Goal: Task Accomplishment & Management: Manage account settings

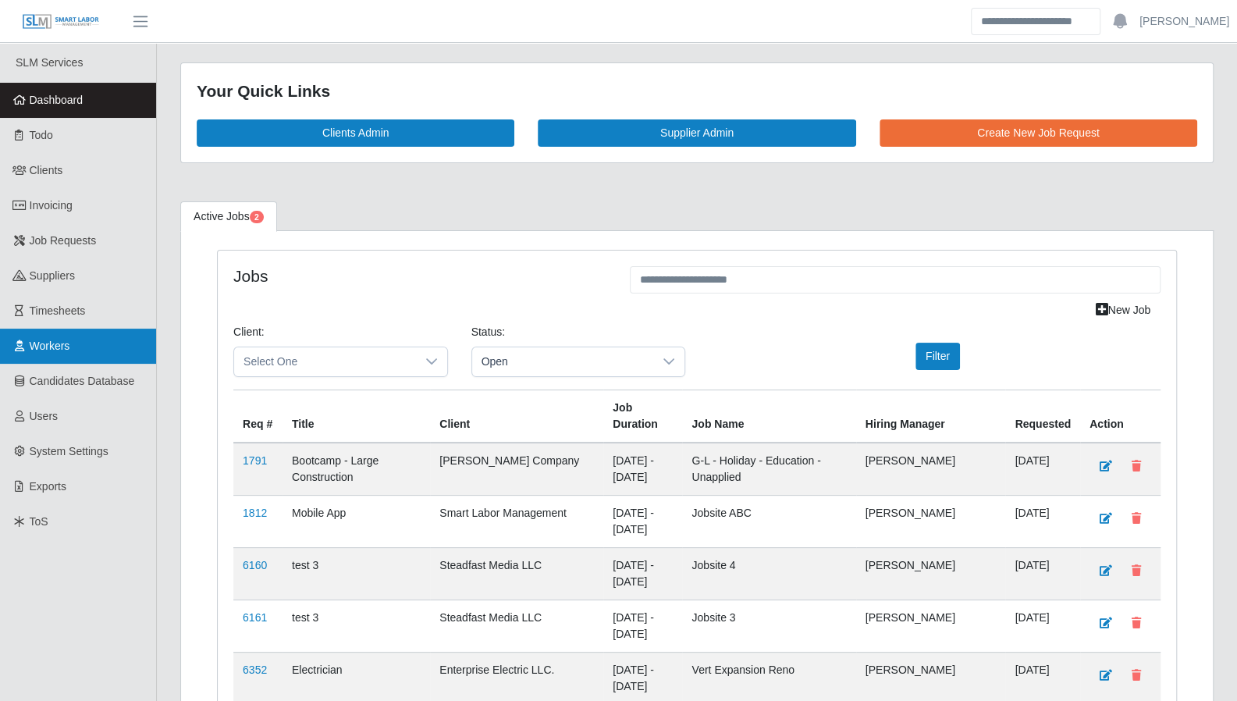
click at [69, 346] on span "Workers" at bounding box center [50, 345] width 41 height 12
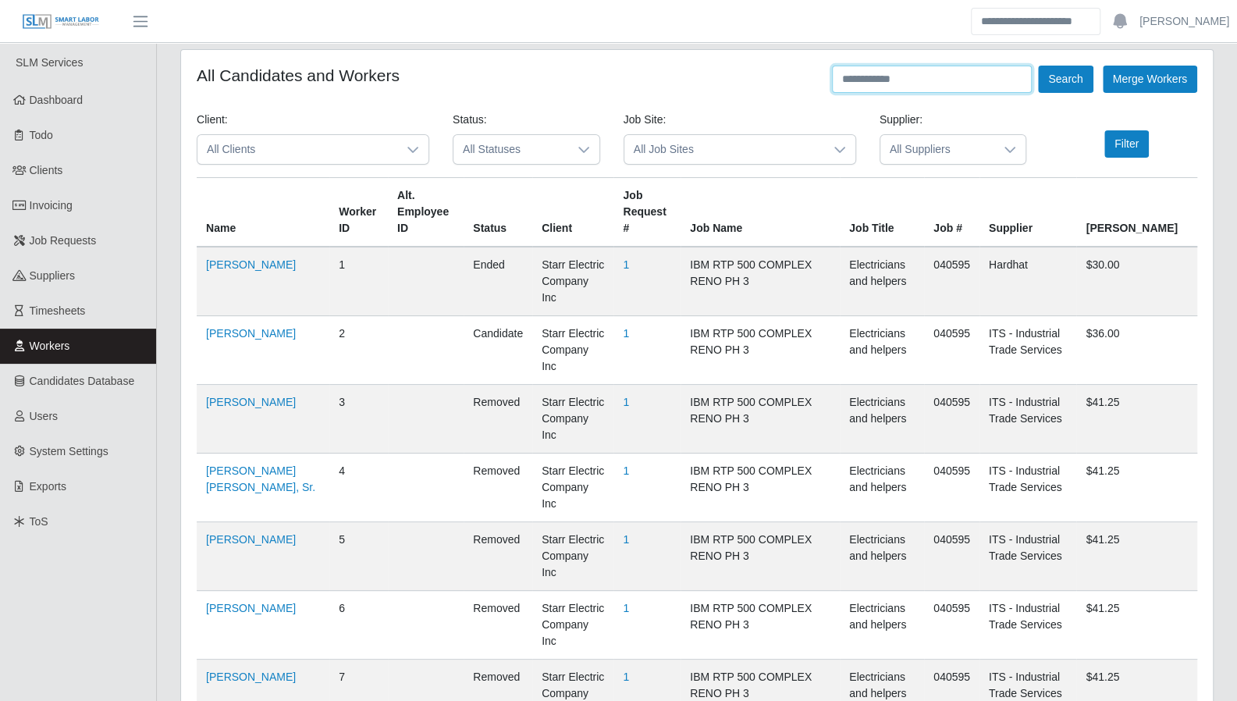
click at [907, 82] on input "text" at bounding box center [932, 79] width 200 height 27
type input "*******"
click at [1038, 66] on button "Search" at bounding box center [1065, 79] width 55 height 27
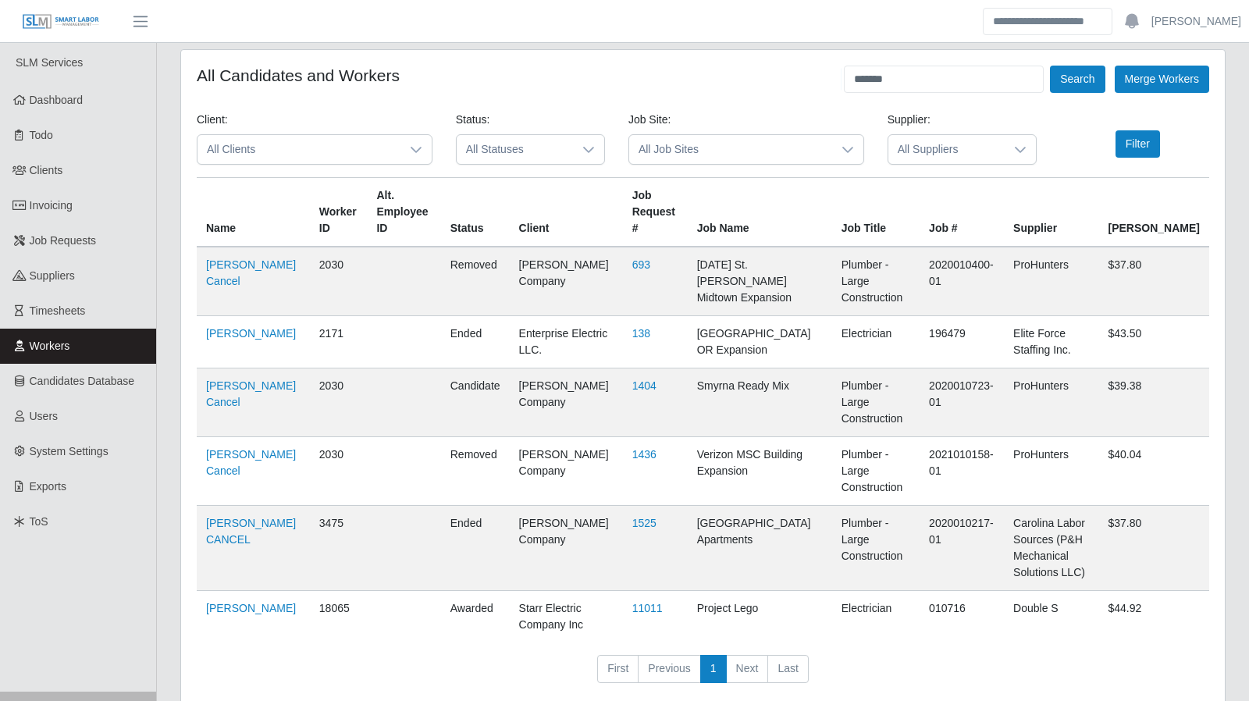
click at [230, 591] on td "Ramon Cintron Gomez" at bounding box center [253, 617] width 113 height 52
click at [240, 602] on link "Ramon Cintron Gomez" at bounding box center [251, 608] width 90 height 12
click at [84, 99] on link "Dashboard" at bounding box center [78, 100] width 156 height 35
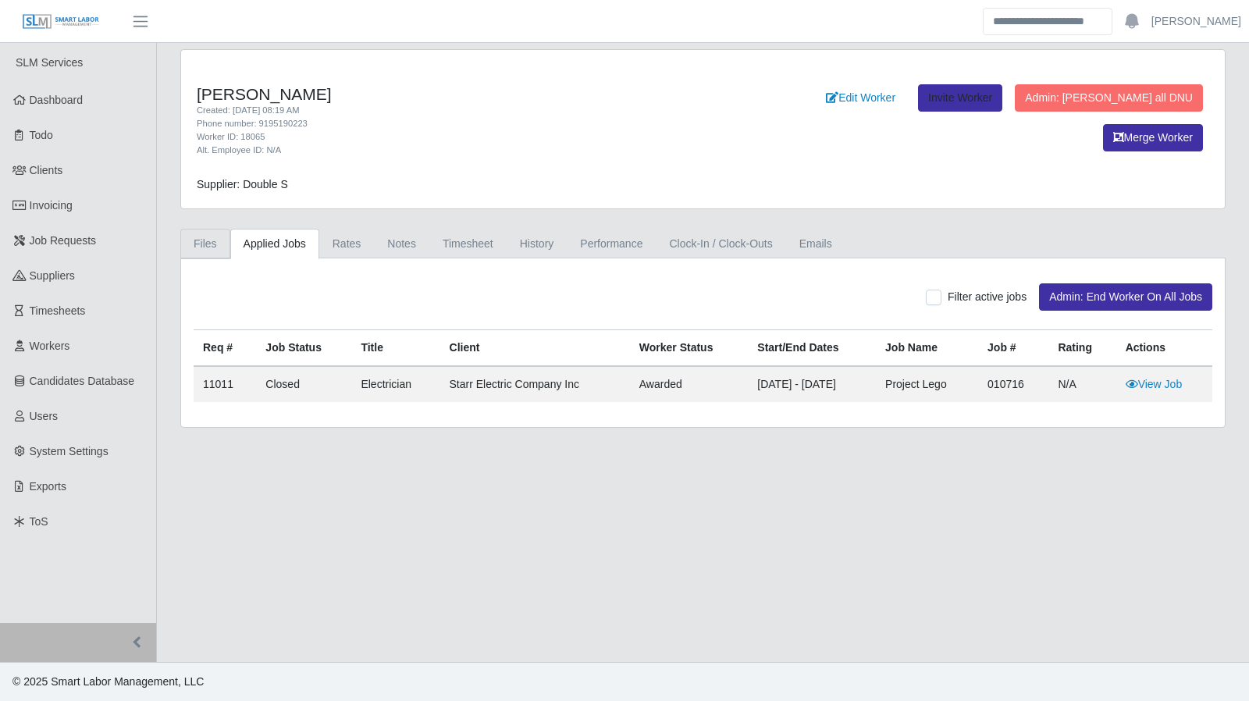
click at [209, 247] on link "Files" at bounding box center [205, 244] width 50 height 30
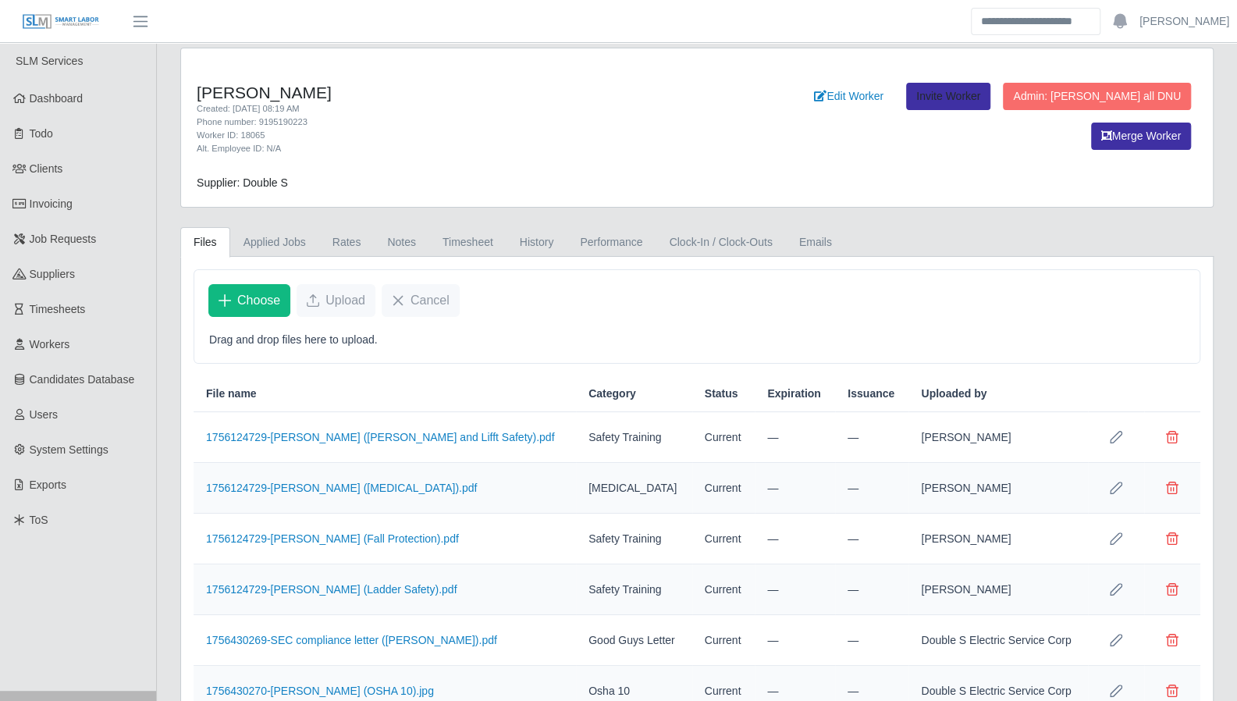
scroll to position [63, 0]
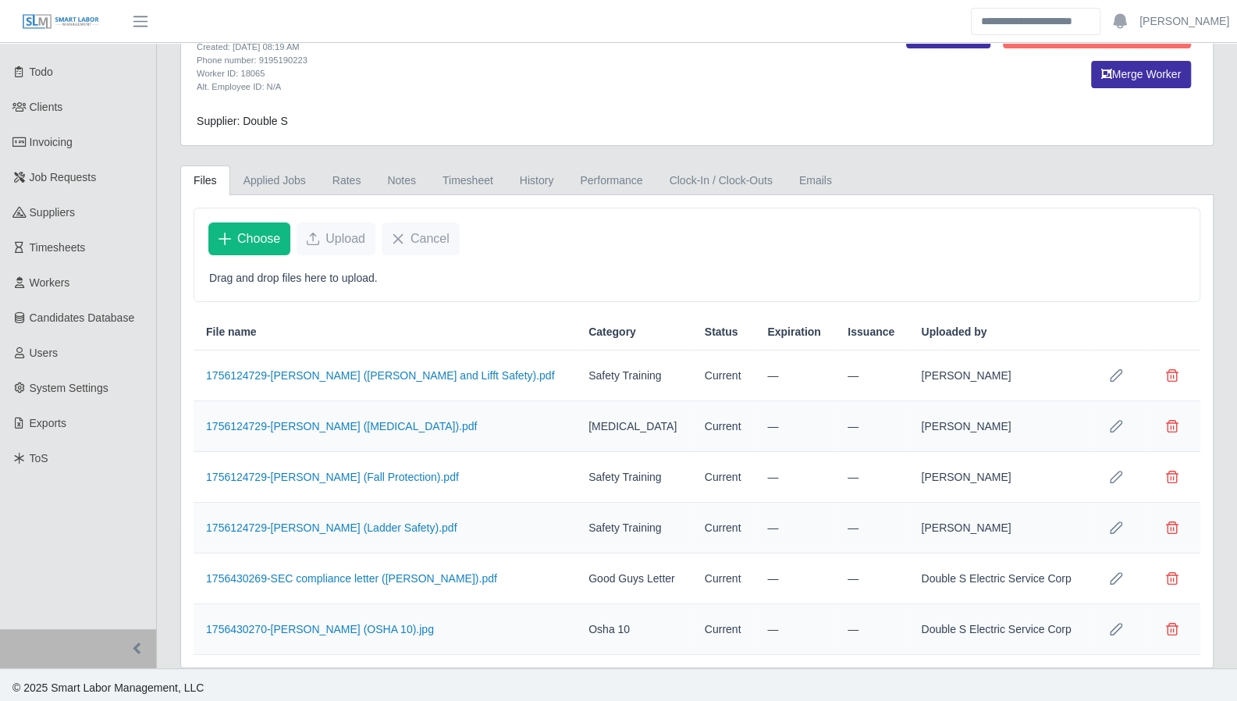
click at [1111, 424] on icon "Row Edit" at bounding box center [1116, 426] width 12 height 12
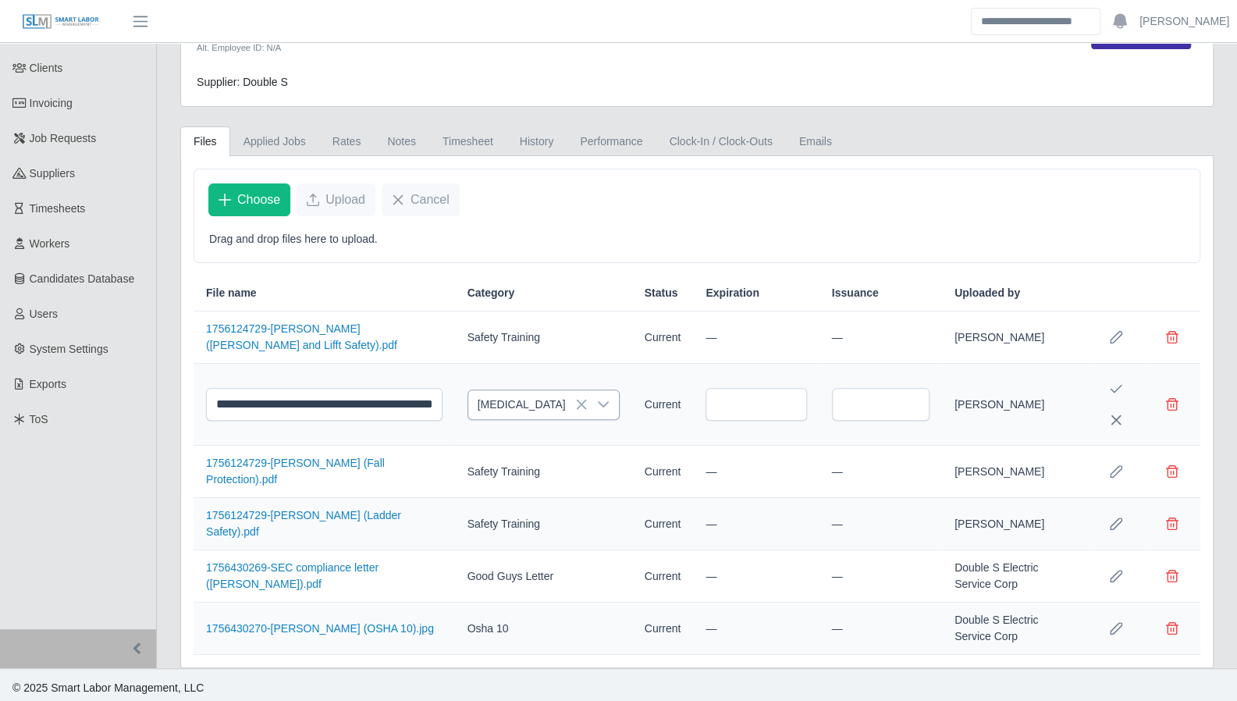
click at [588, 400] on div at bounding box center [603, 404] width 31 height 29
click at [575, 403] on icon at bounding box center [581, 404] width 12 height 12
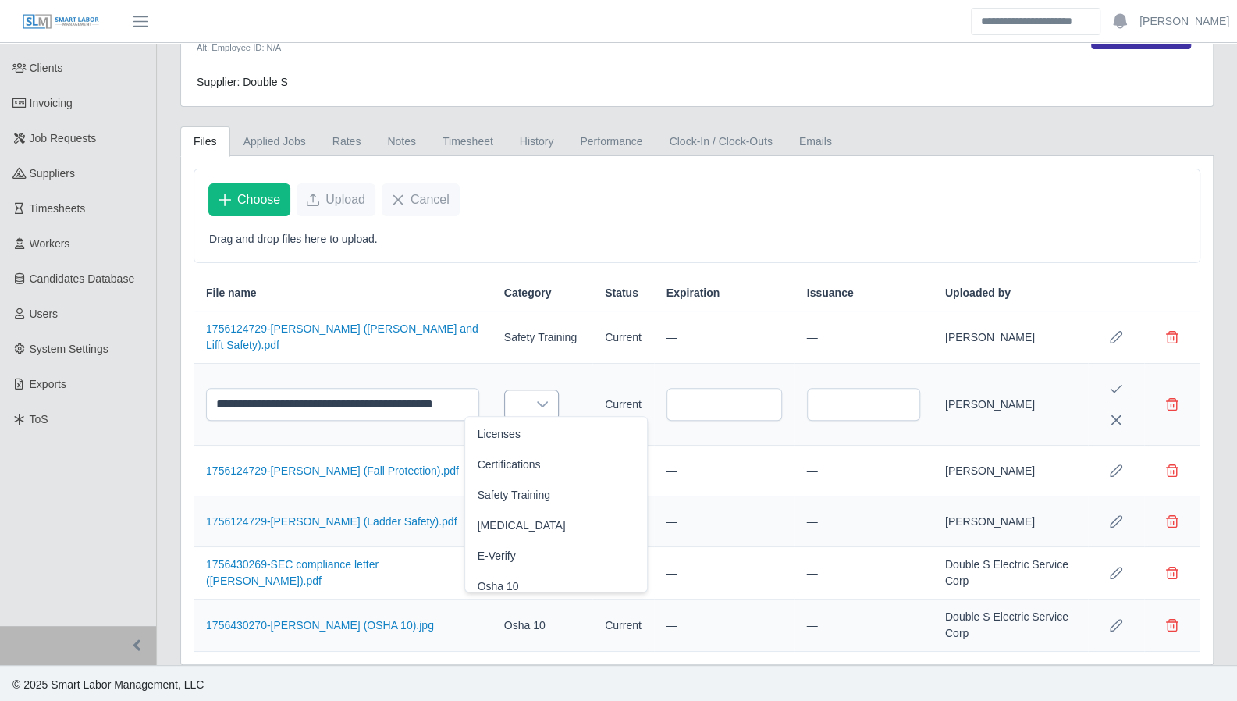
click at [1117, 385] on icon "Save Edit" at bounding box center [1116, 388] width 12 height 12
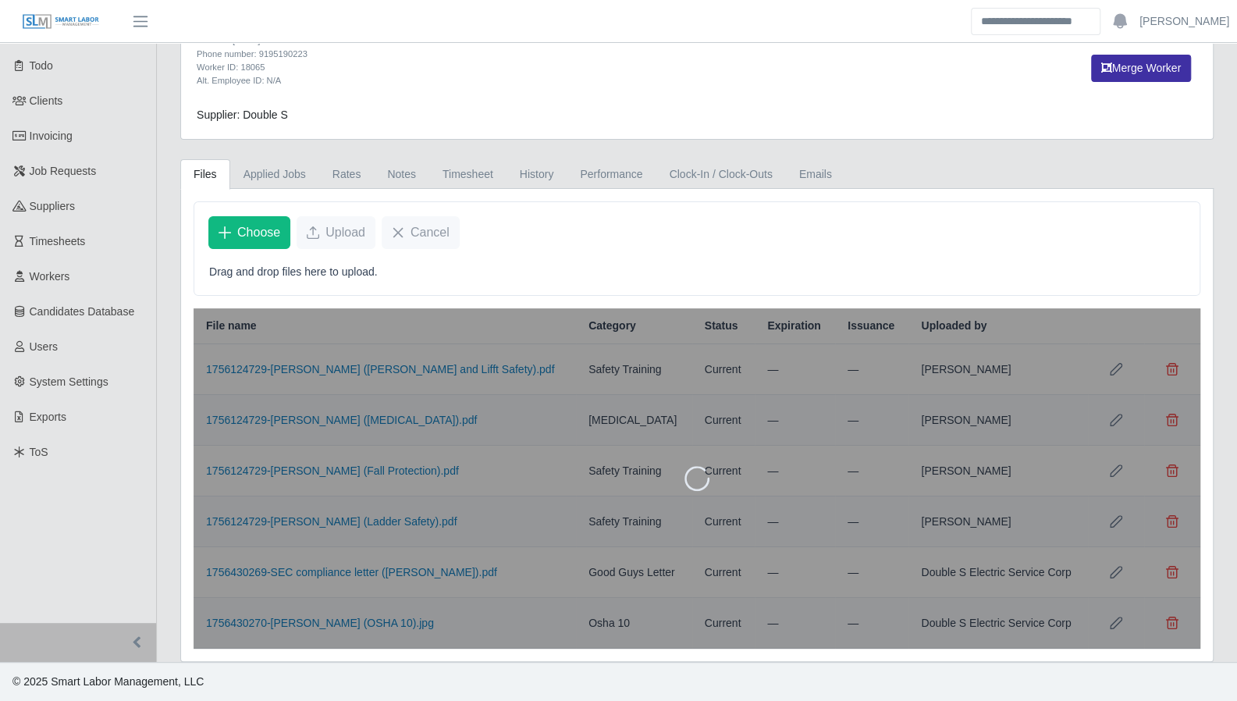
scroll to position [63, 0]
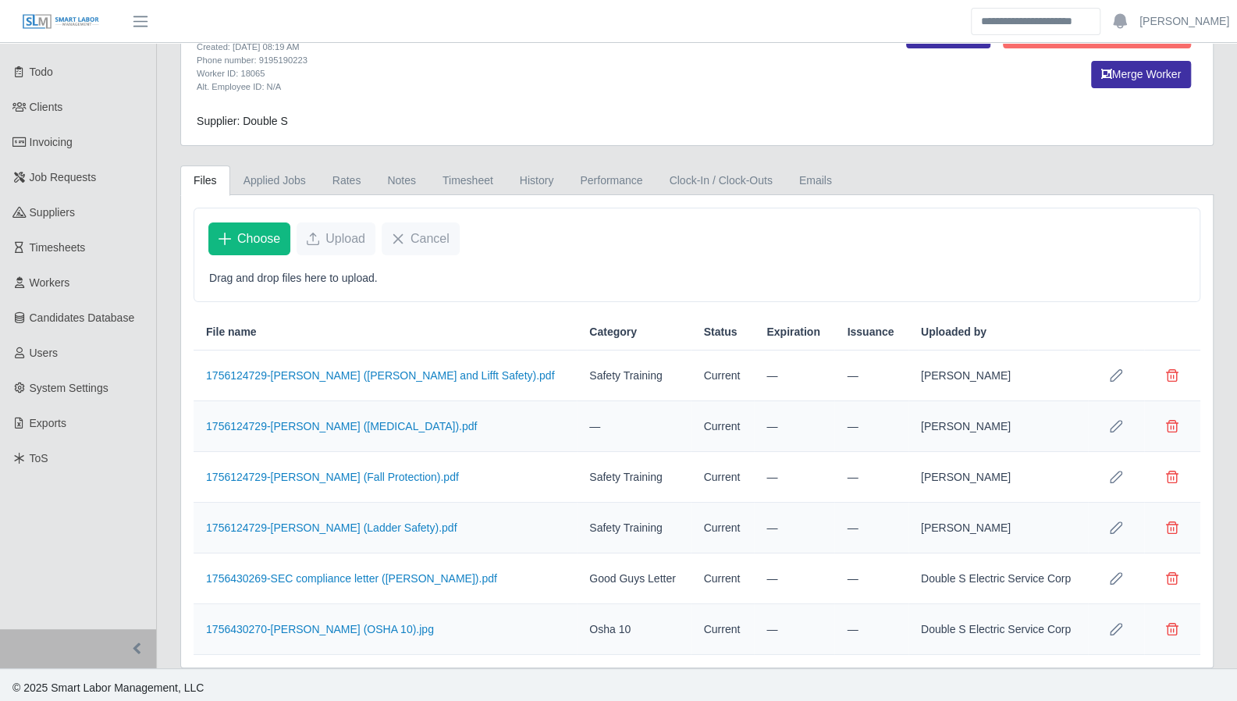
click at [714, 261] on div "Choose Upload Cancel" at bounding box center [696, 238] width 1005 height 61
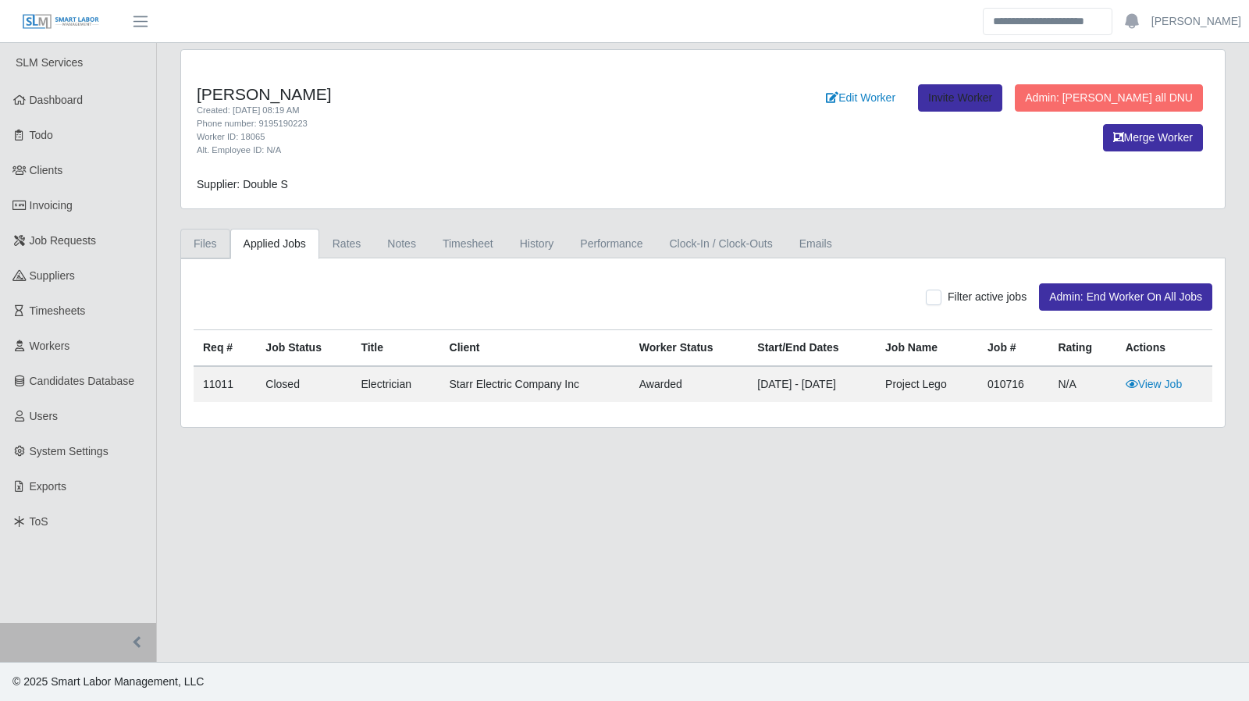
click at [214, 248] on link "Files" at bounding box center [205, 244] width 50 height 30
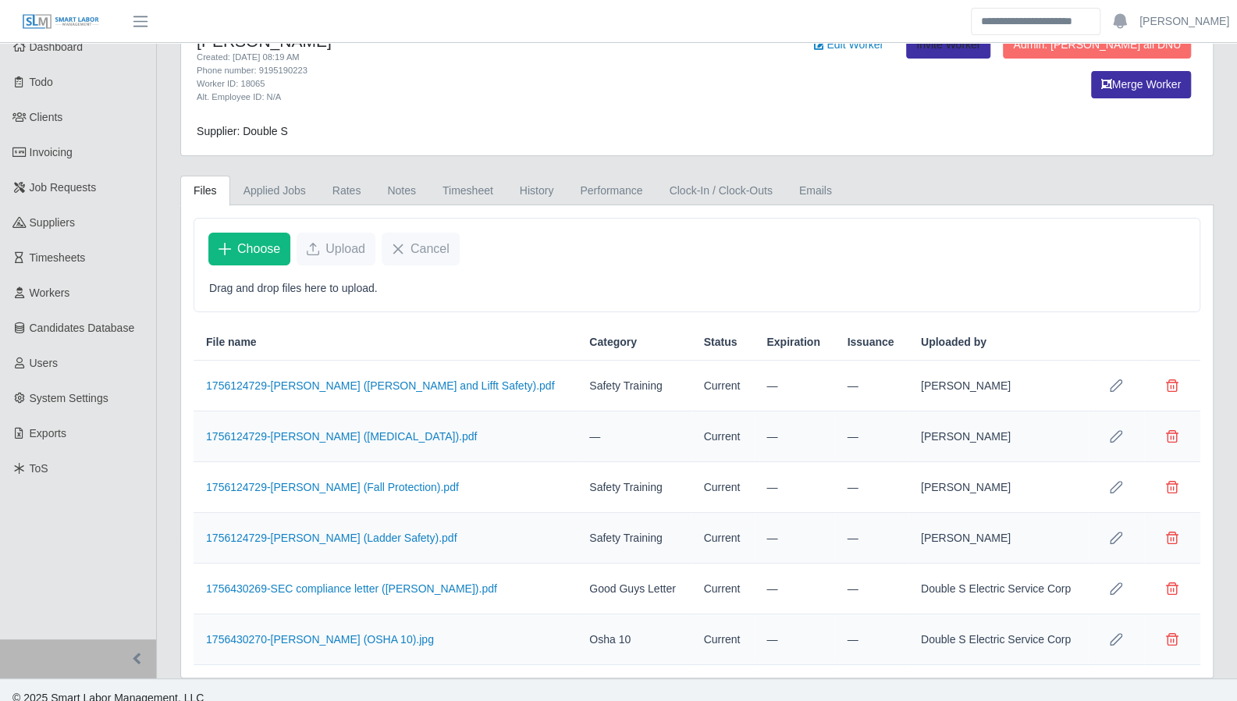
scroll to position [63, 0]
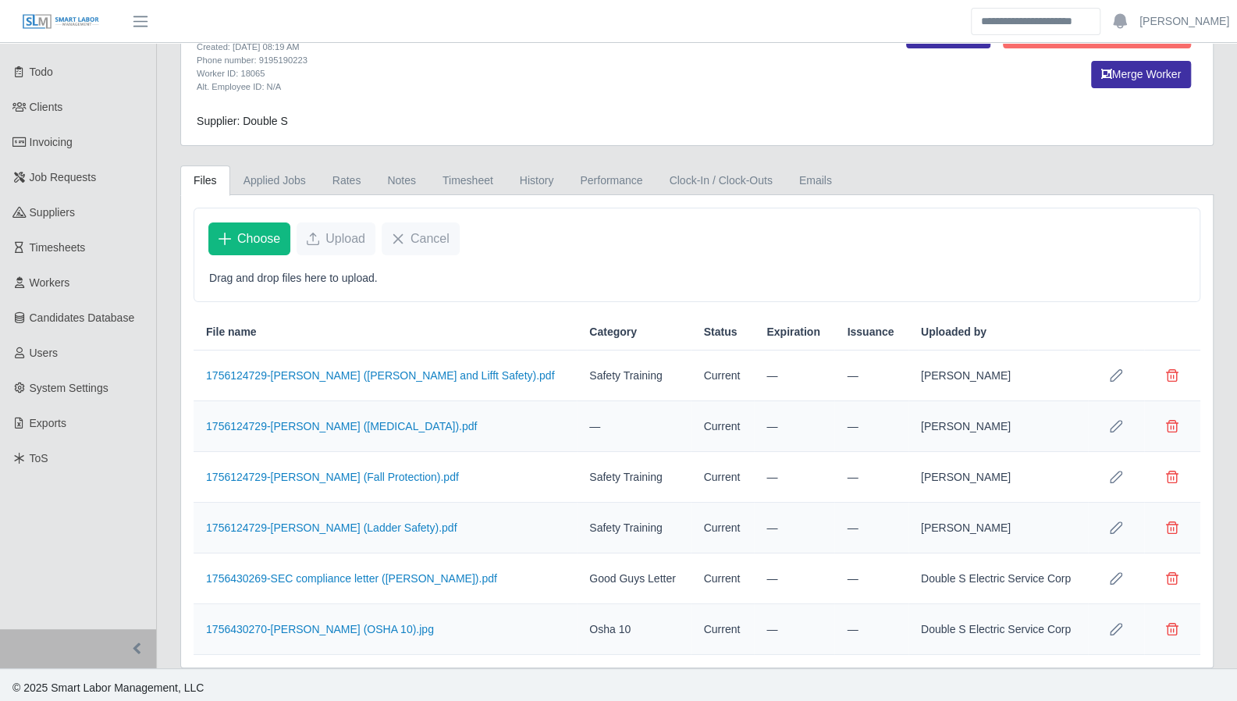
click at [1116, 423] on icon "Row Edit" at bounding box center [1116, 426] width 12 height 12
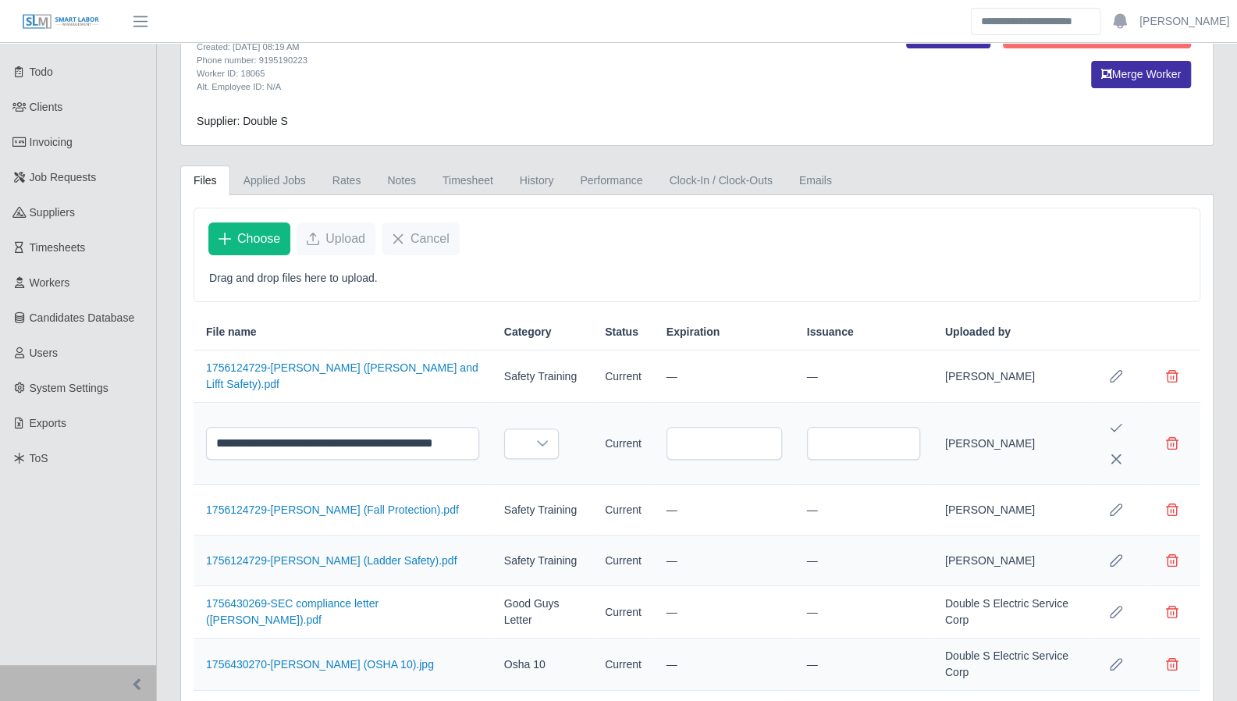
scroll to position [102, 0]
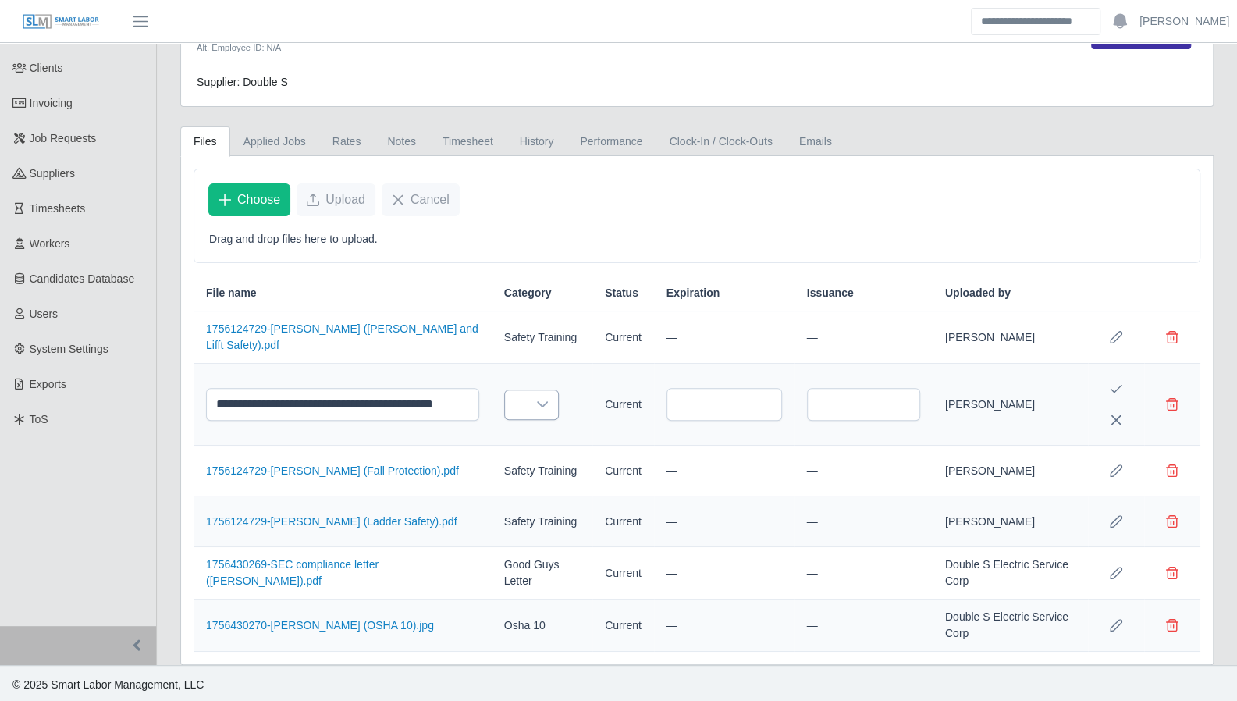
click at [527, 403] on div at bounding box center [542, 404] width 31 height 29
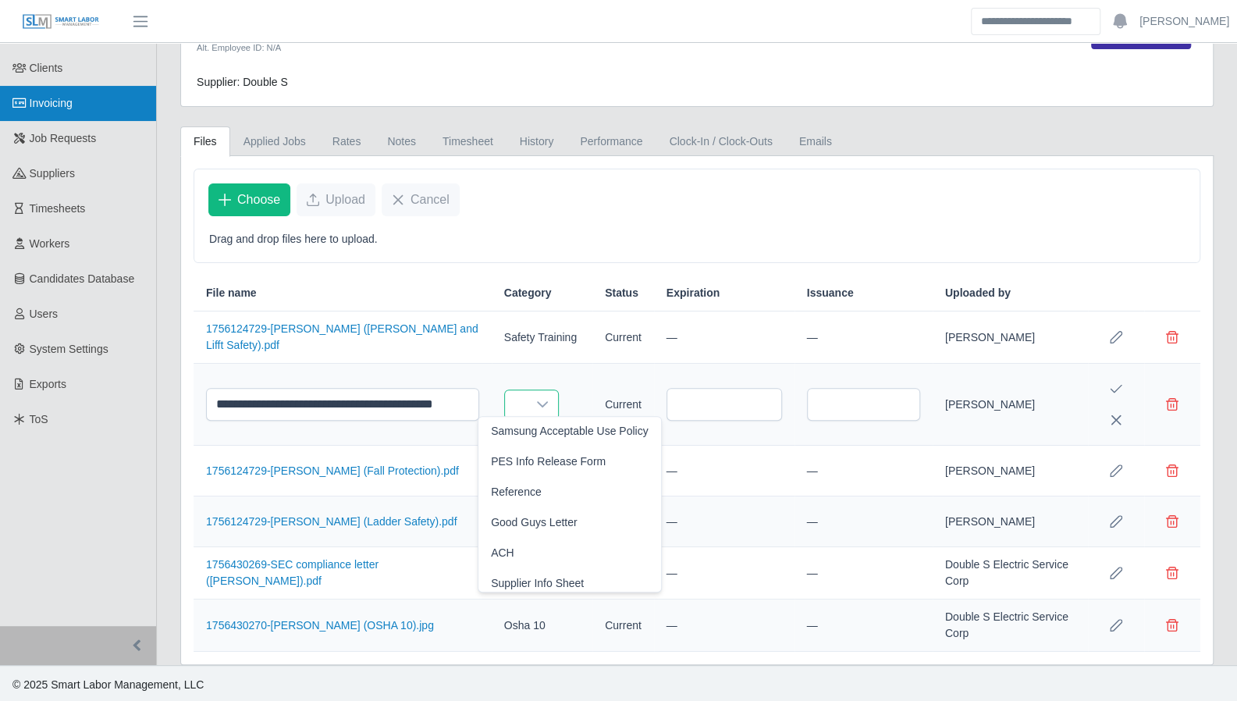
click at [47, 105] on span "Invoicing" at bounding box center [51, 103] width 43 height 12
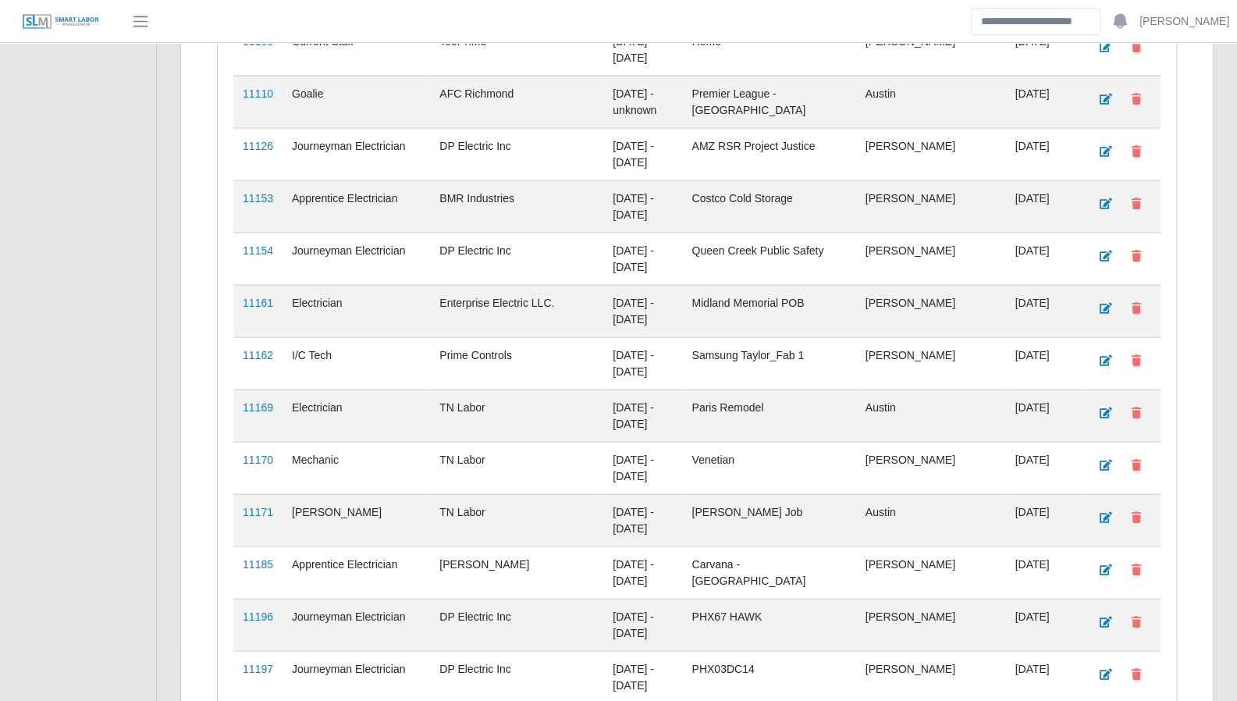
scroll to position [2045, 0]
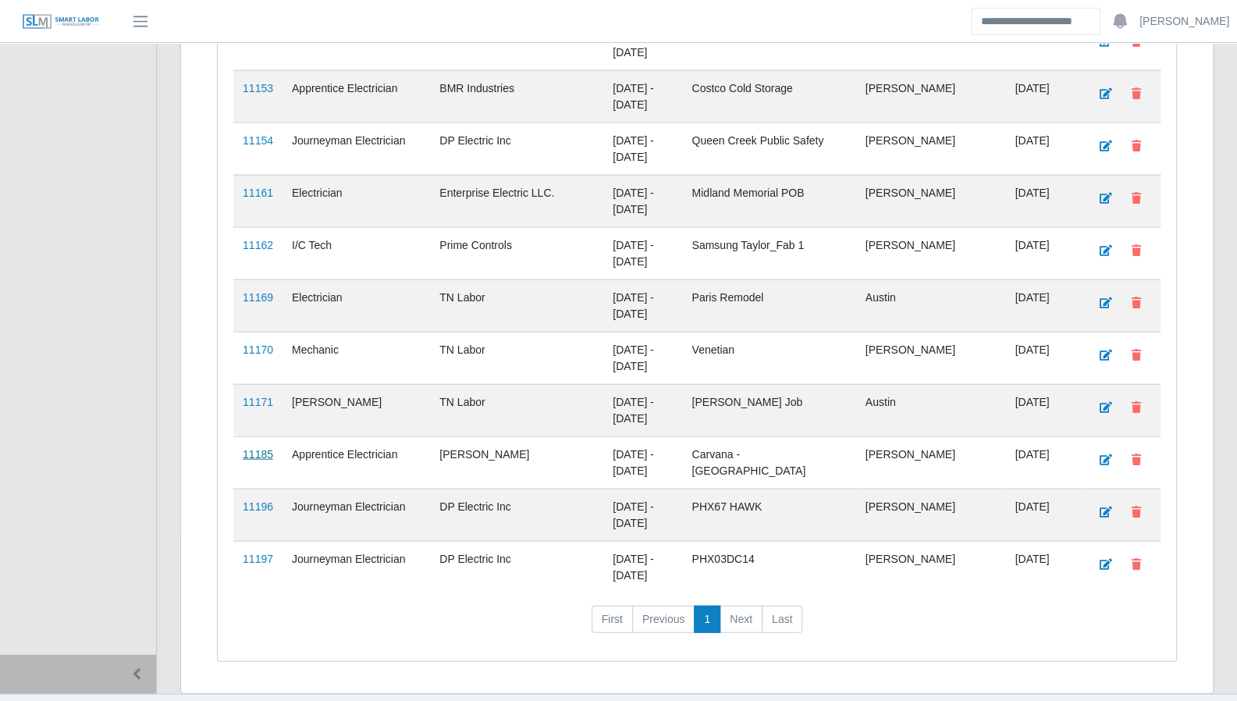
click at [256, 448] on link "11185" at bounding box center [258, 454] width 30 height 12
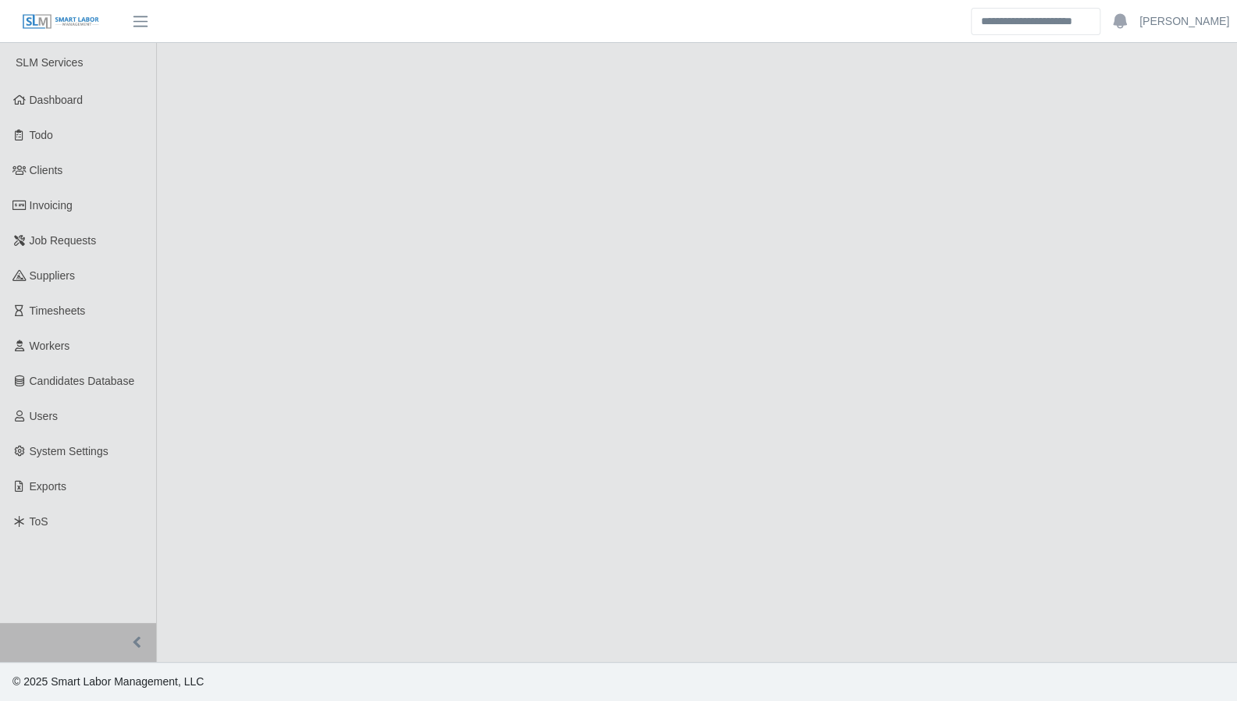
select select "****"
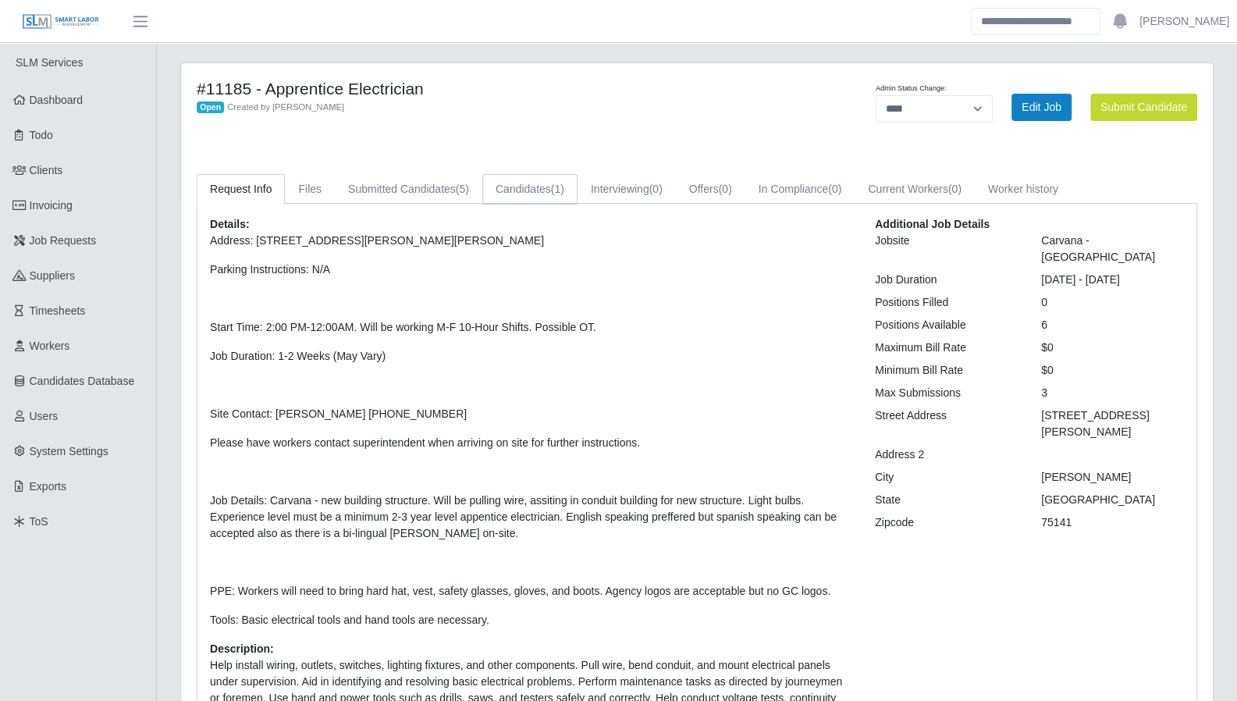
click at [554, 187] on span "(1)" at bounding box center [557, 189] width 13 height 12
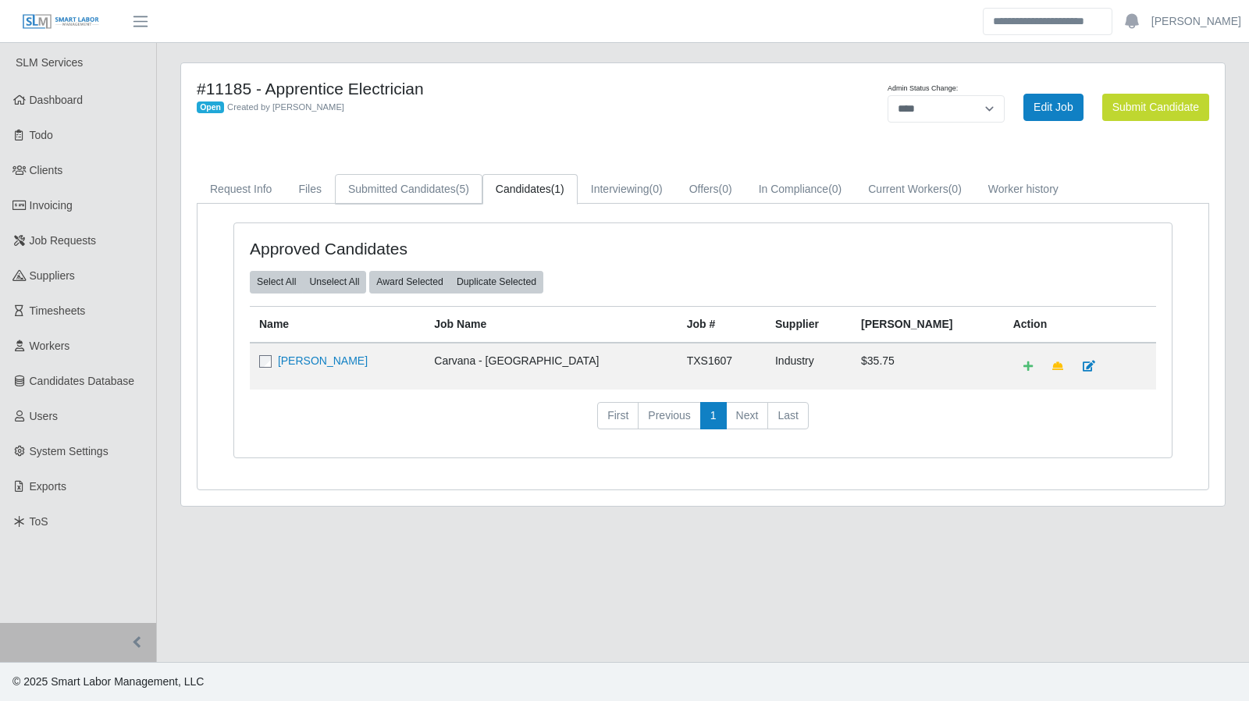
click at [440, 186] on link "Submitted Candidates (5)" at bounding box center [408, 189] width 147 height 30
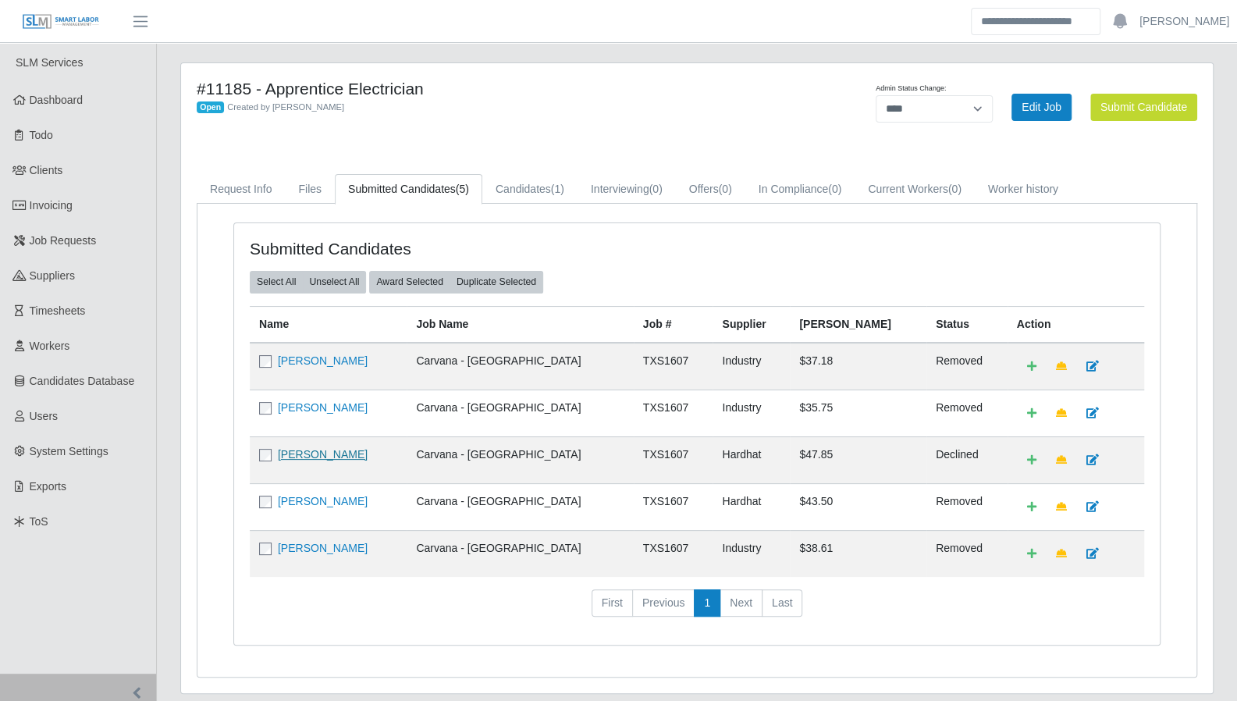
click at [365, 449] on link "Jose Arriaga Gallegos" at bounding box center [323, 454] width 90 height 12
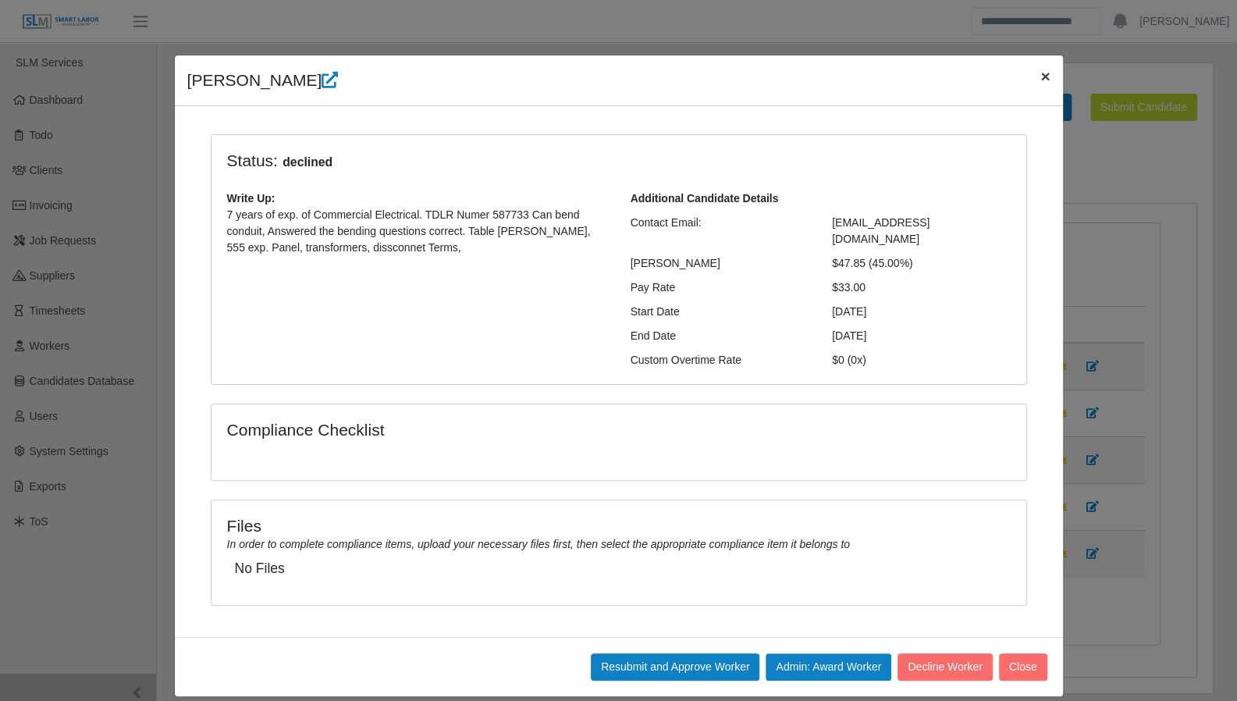
drag, startPoint x: 1046, startPoint y: 69, endPoint x: 1033, endPoint y: 73, distance: 13.8
click at [1046, 70] on span "×" at bounding box center [1044, 76] width 9 height 18
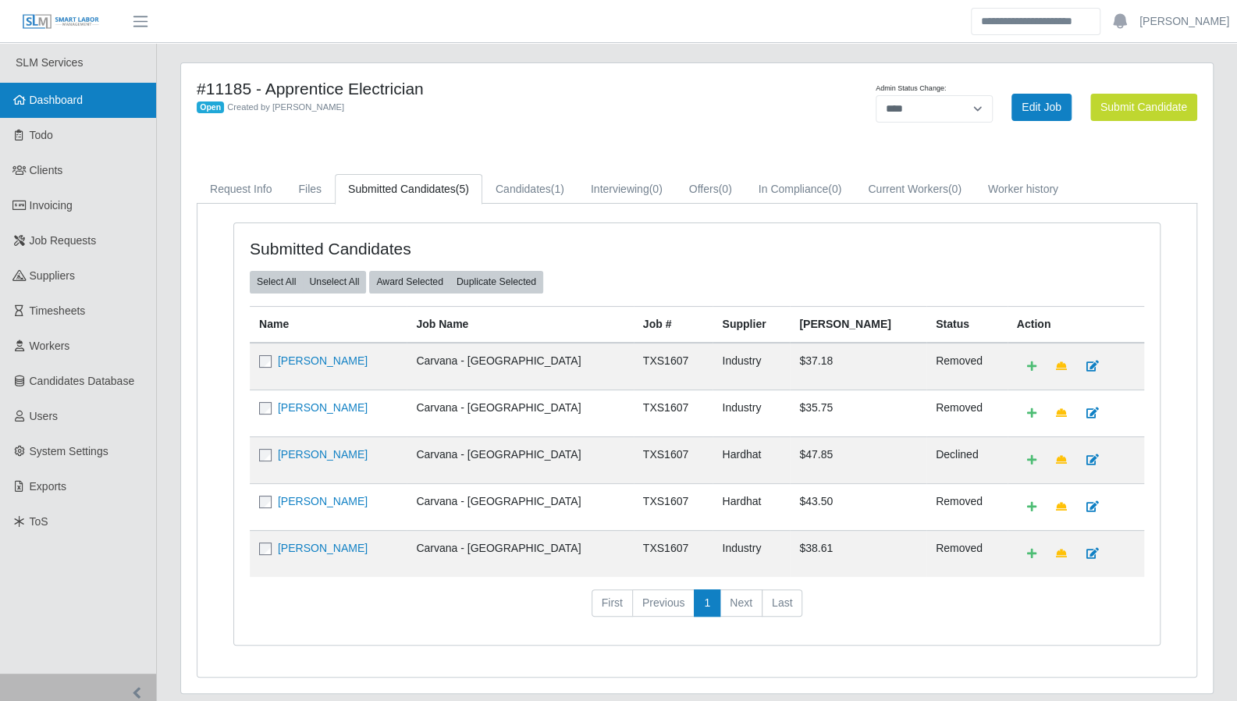
click at [94, 91] on link "Dashboard" at bounding box center [78, 100] width 156 height 35
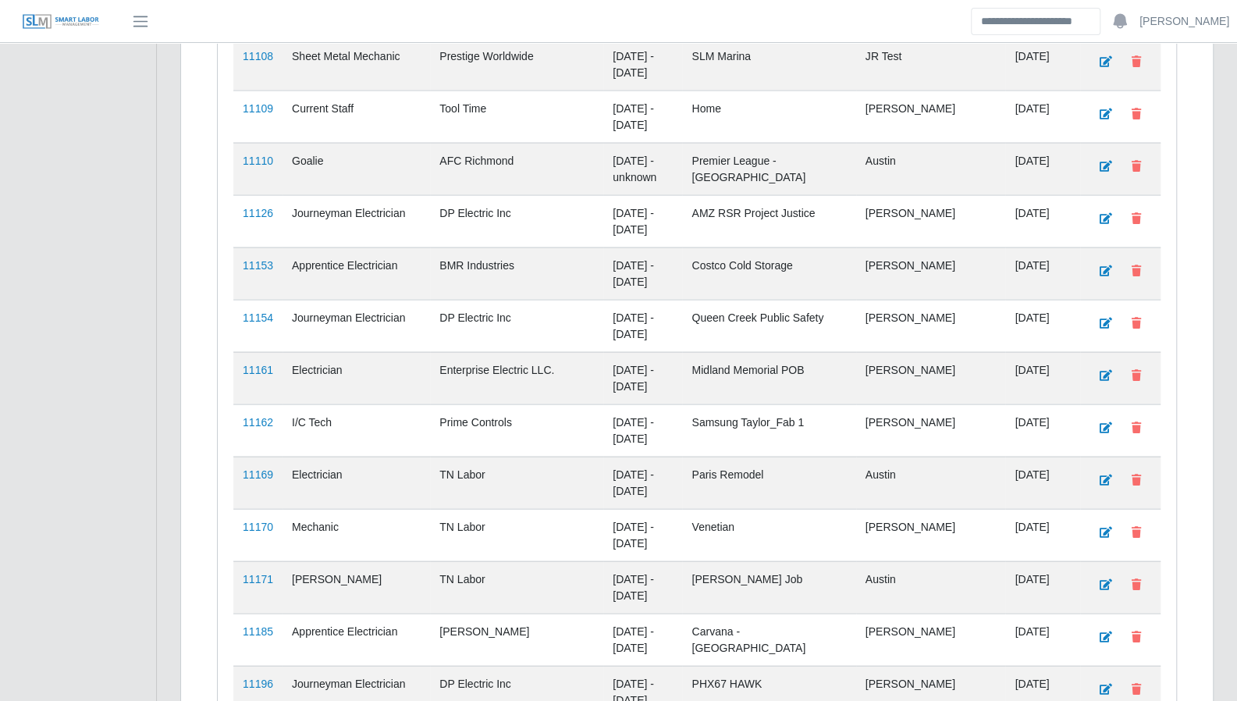
scroll to position [2045, 0]
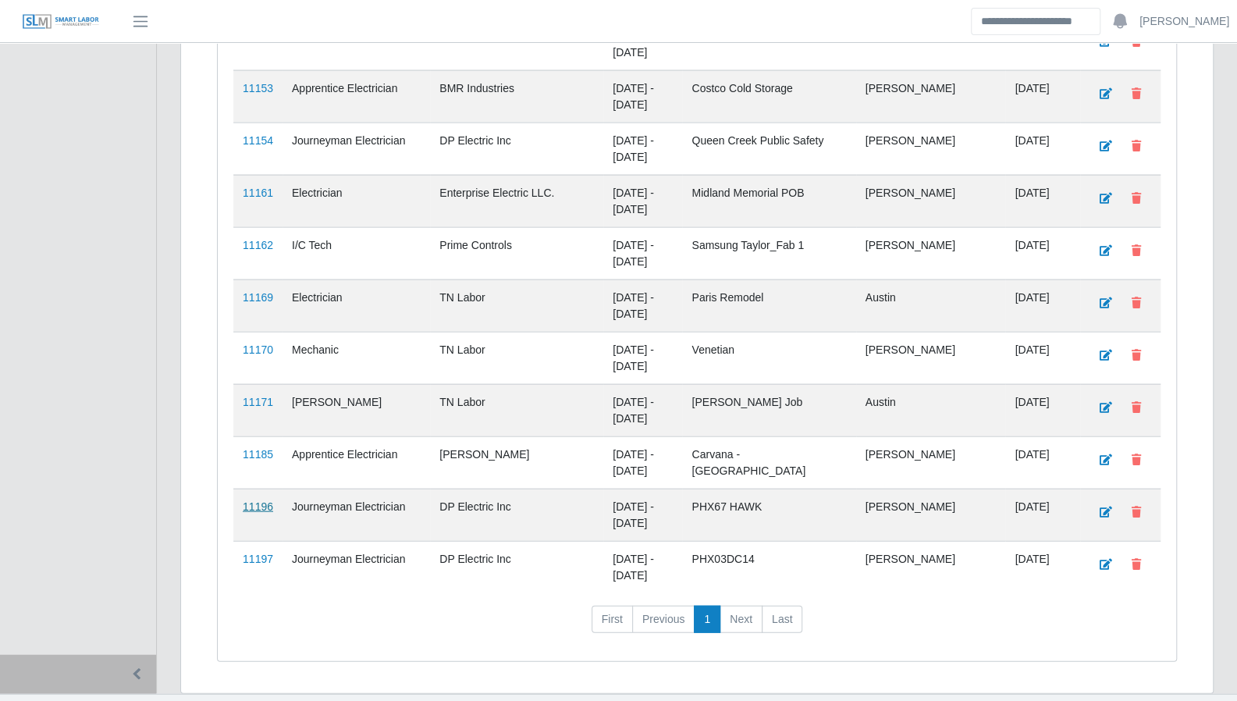
click at [260, 500] on link "11196" at bounding box center [258, 506] width 30 height 12
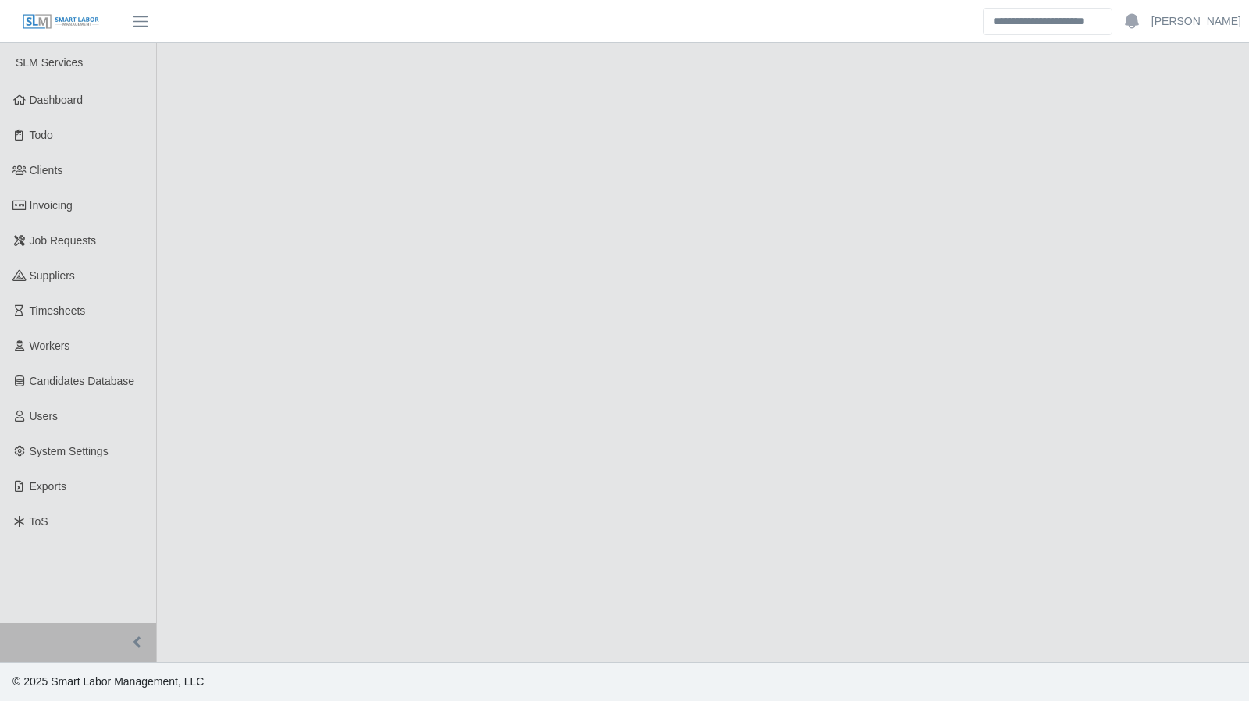
select select "****"
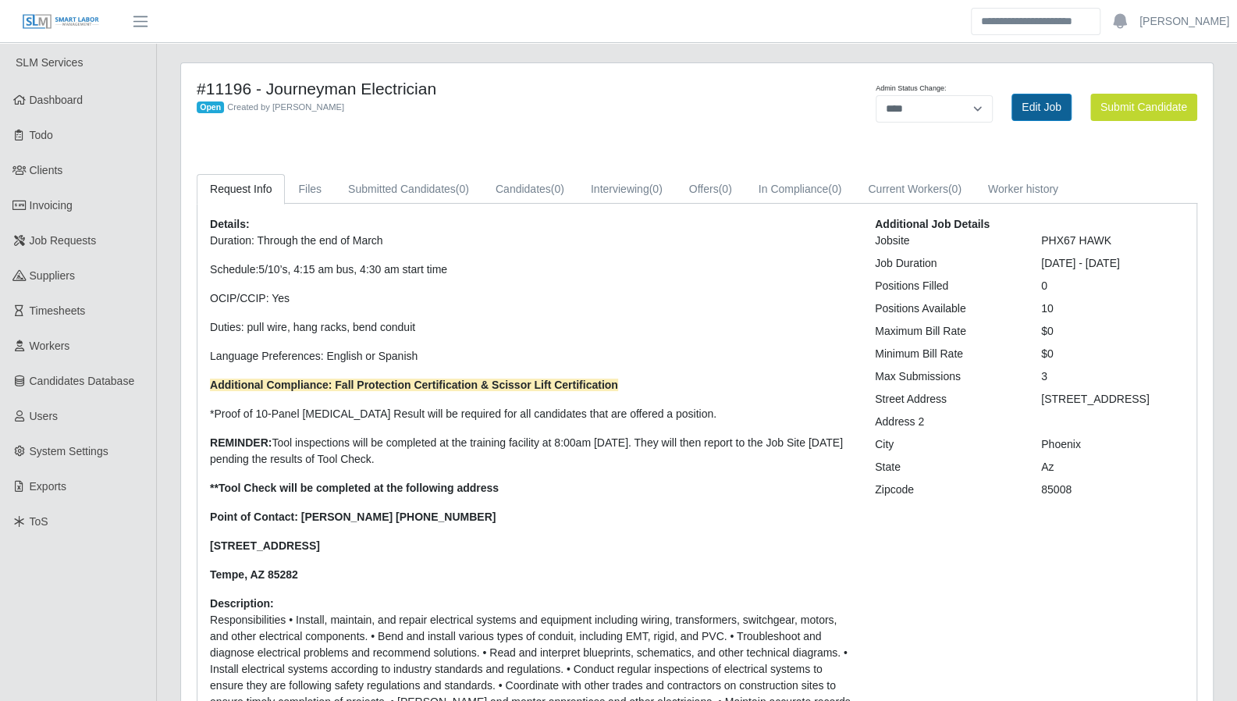
scroll to position [5, 0]
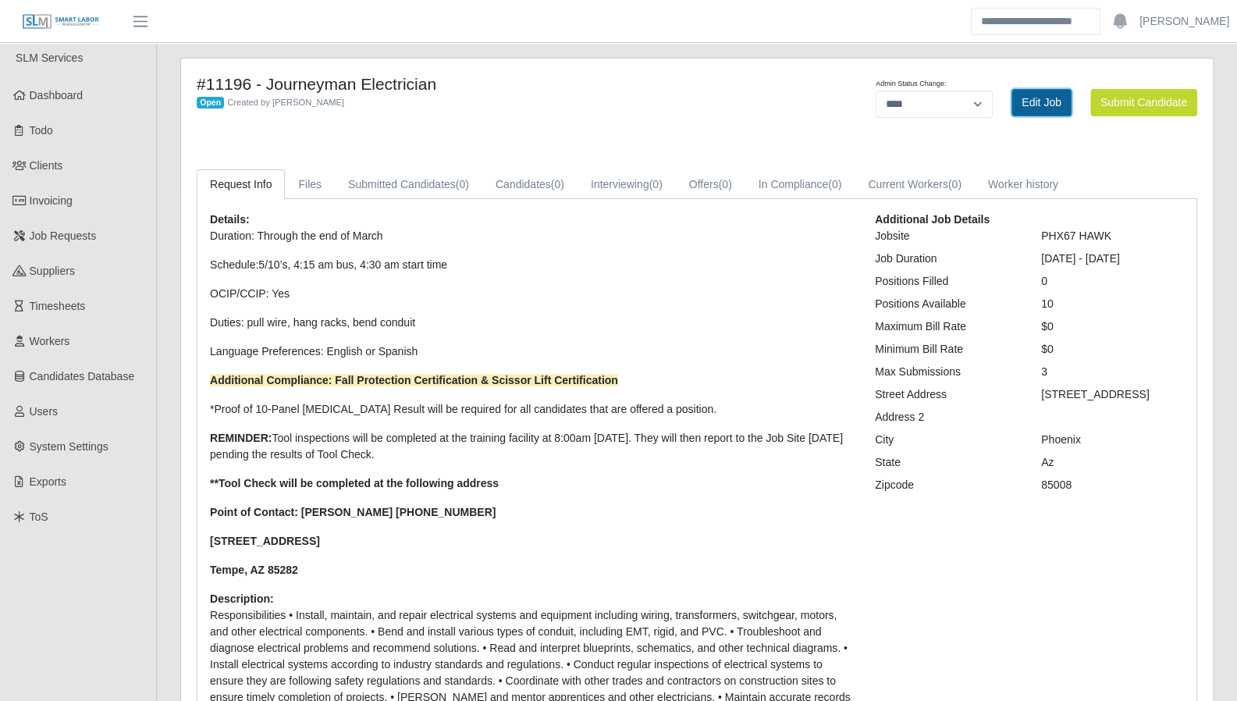
click at [1039, 102] on link "Edit Job" at bounding box center [1041, 102] width 60 height 27
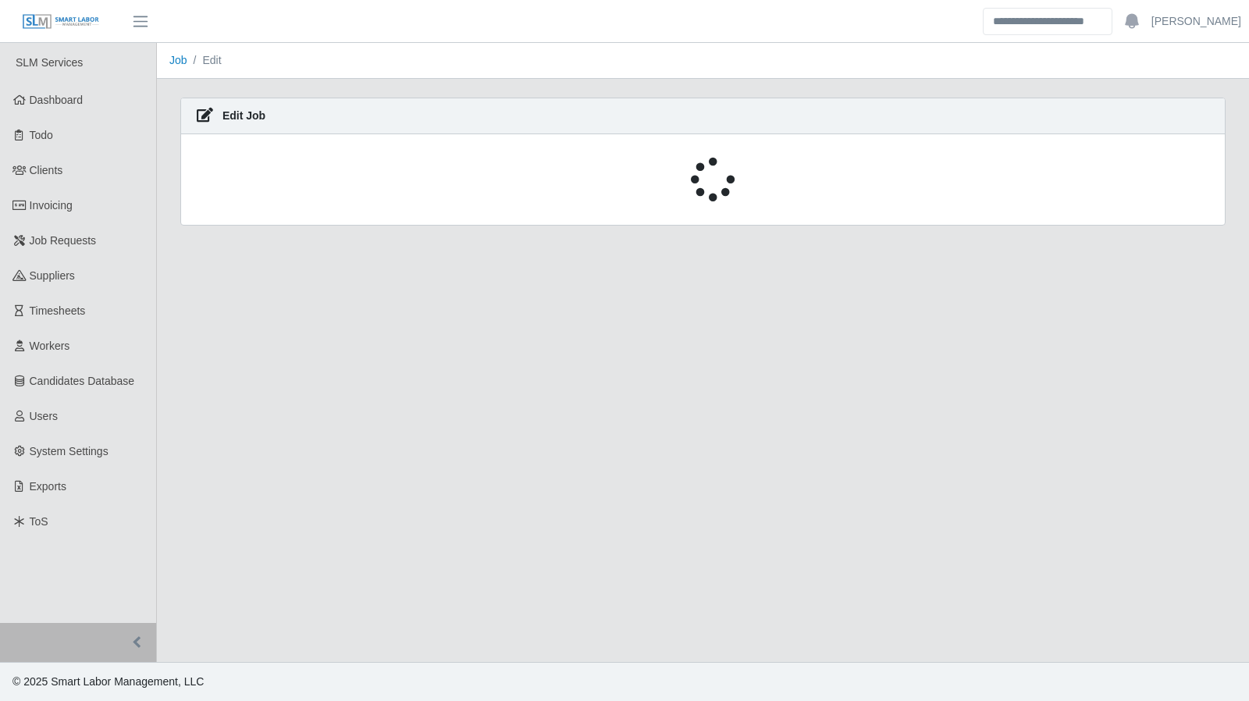
select select "****"
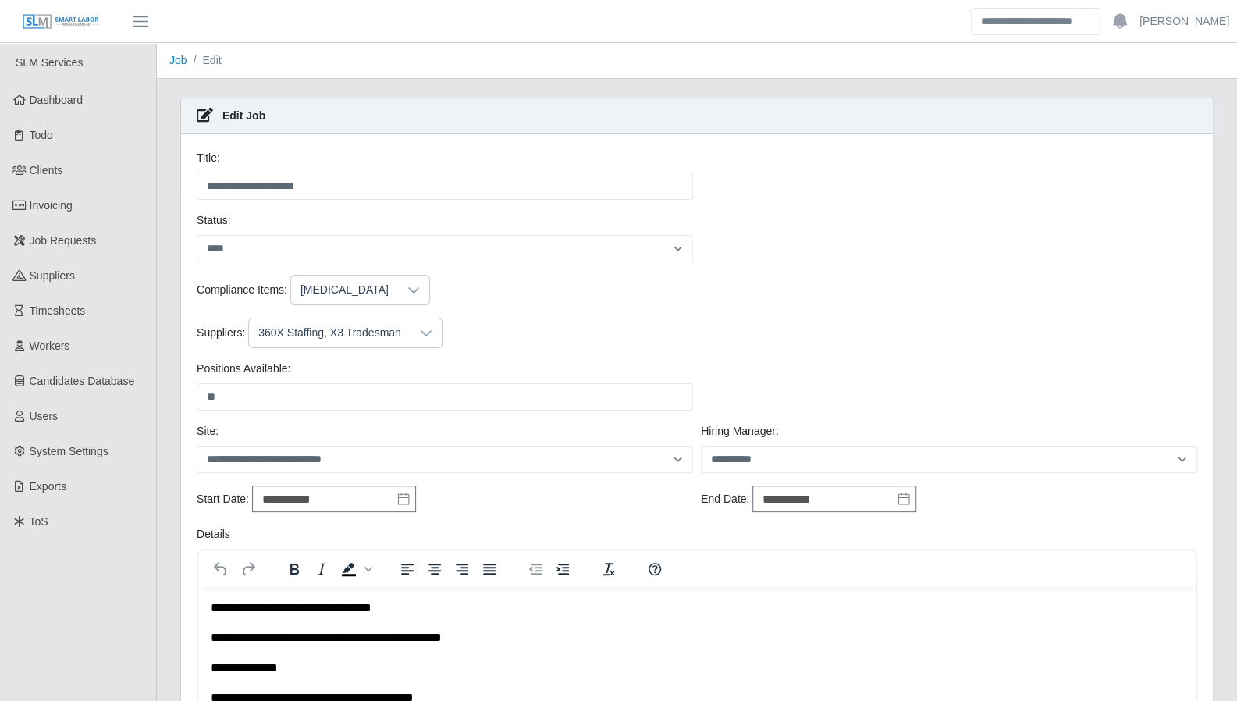
click at [420, 333] on icon at bounding box center [426, 333] width 12 height 12
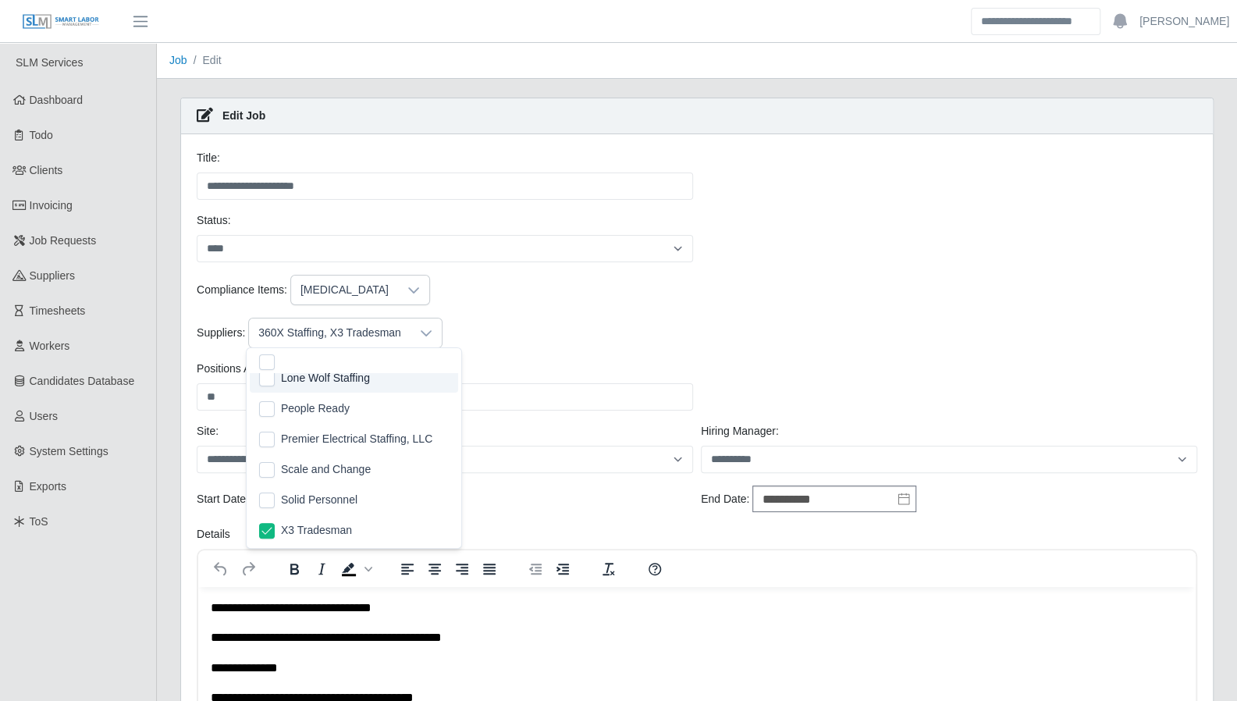
scroll to position [307, 0]
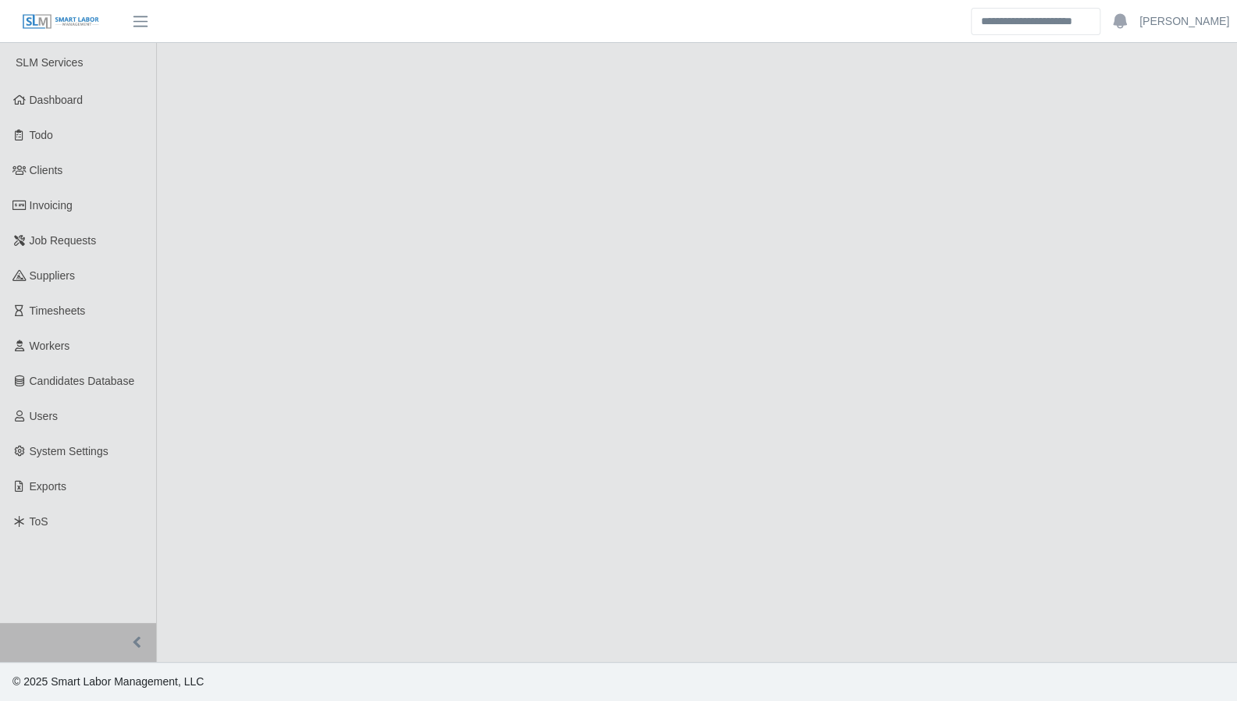
select select "****"
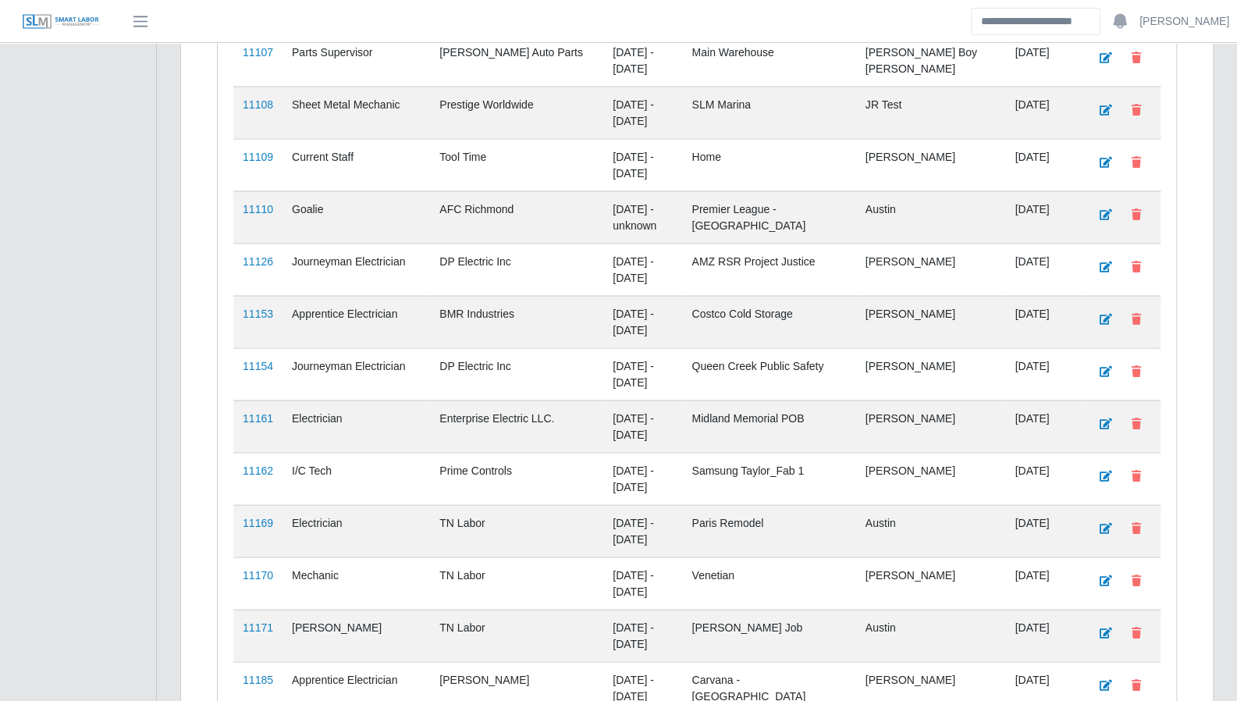
scroll to position [2045, 0]
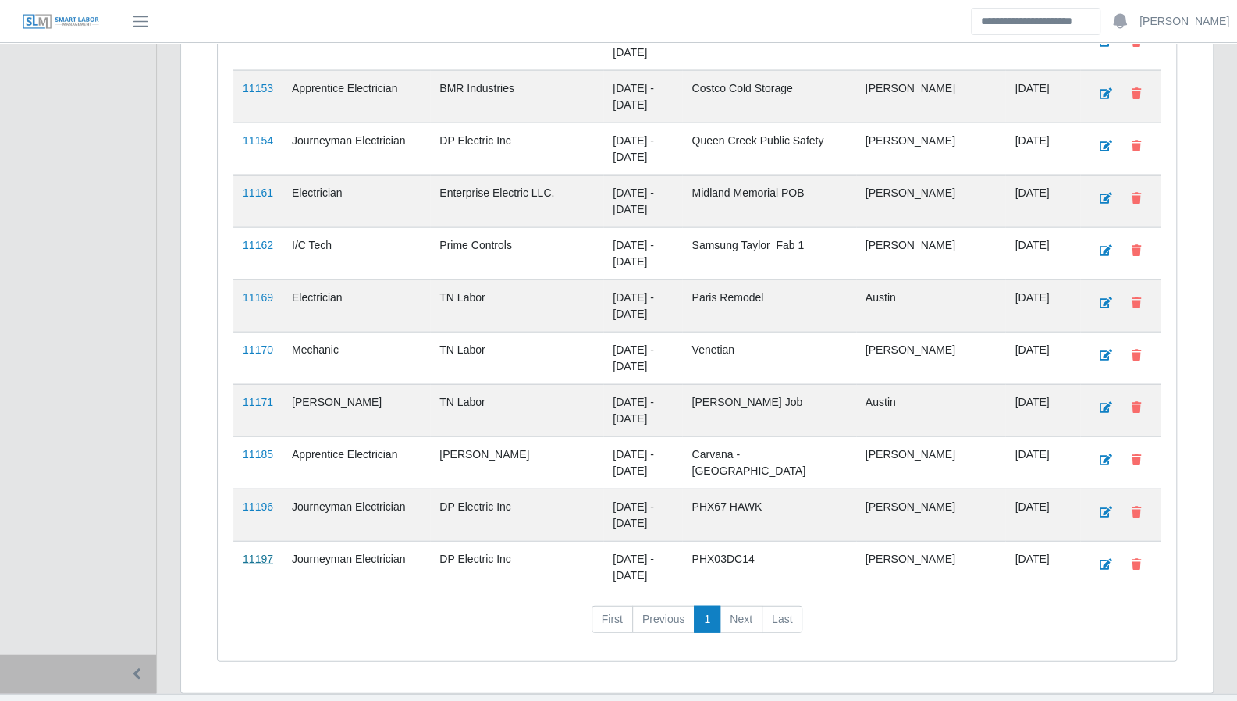
click at [263, 552] on link "11197" at bounding box center [258, 558] width 30 height 12
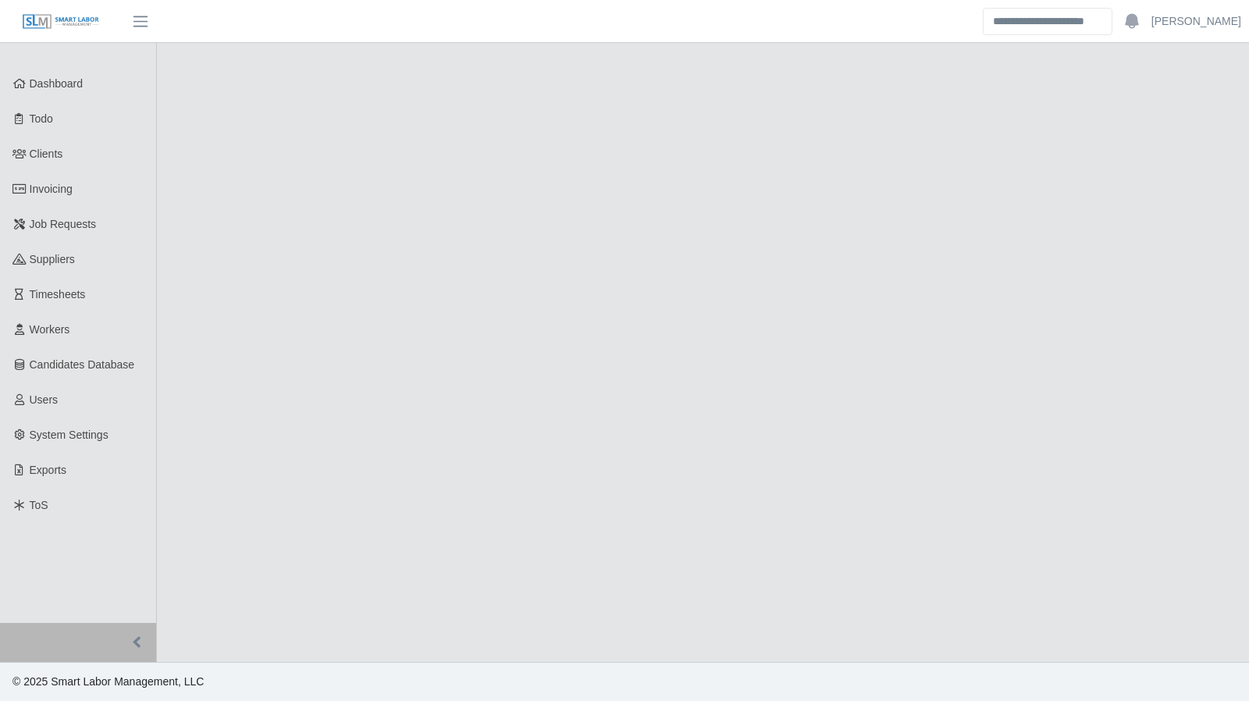
select select "****"
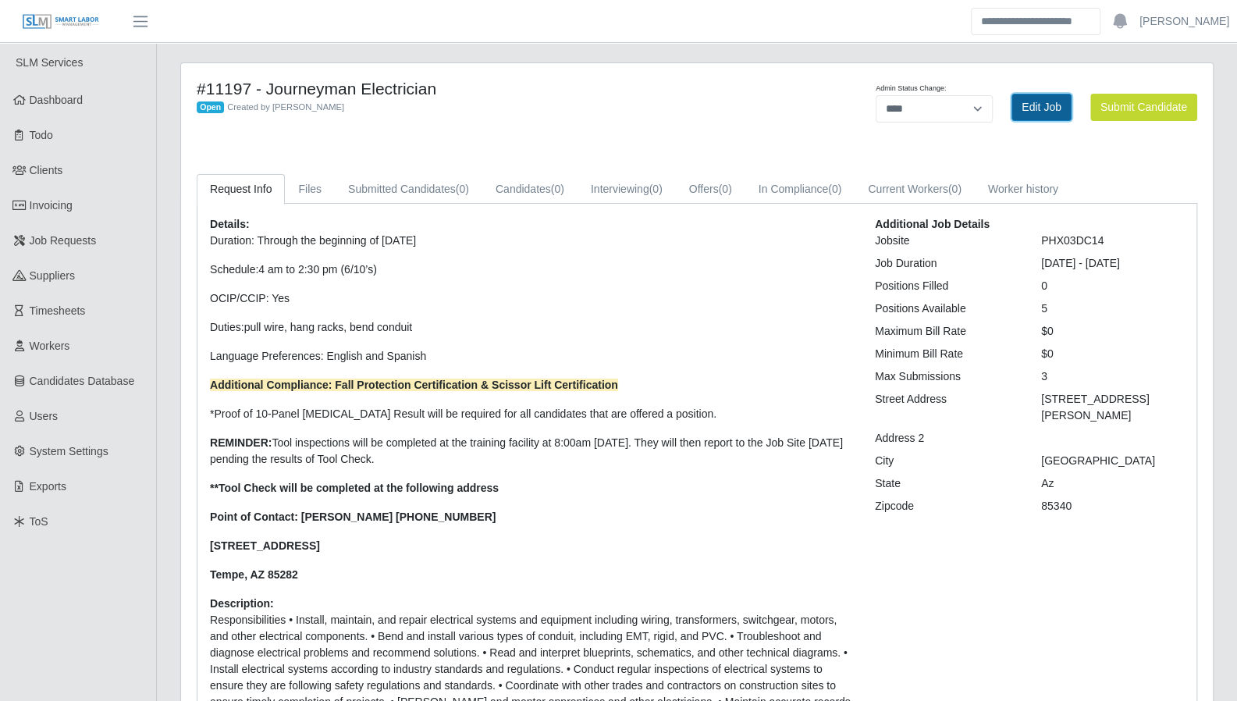
click at [1032, 108] on link "Edit Job" at bounding box center [1041, 107] width 60 height 27
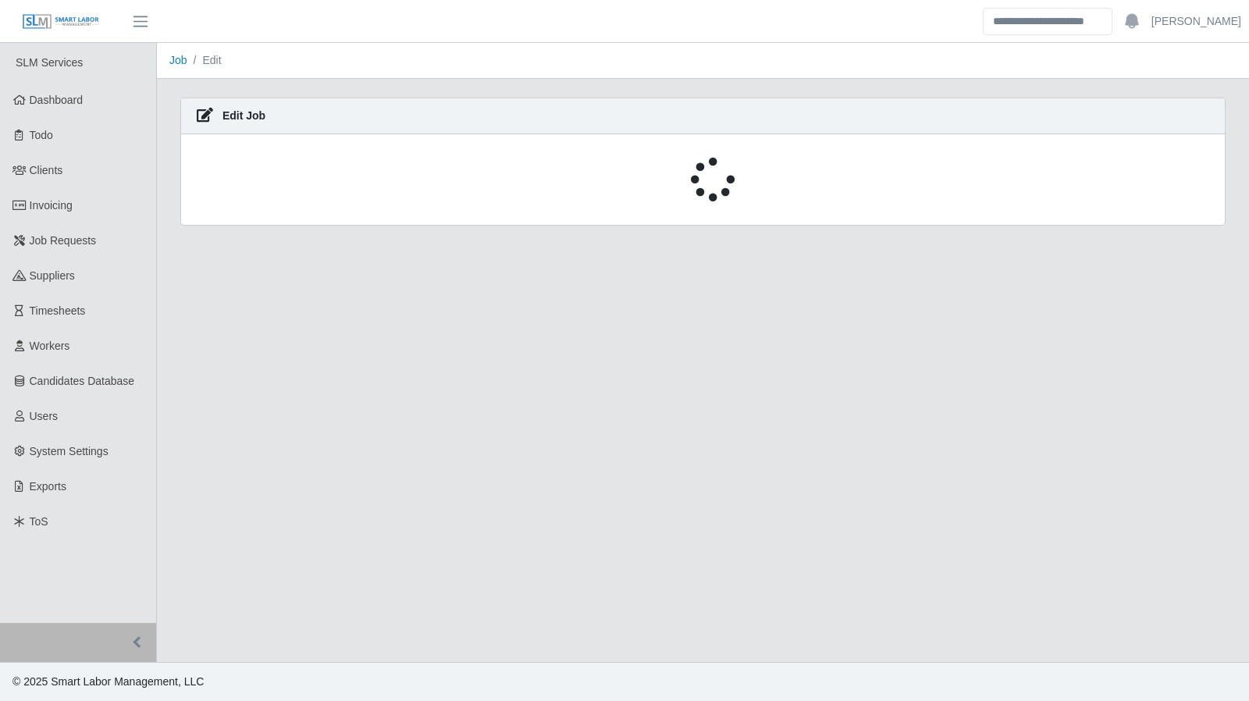
select select "****"
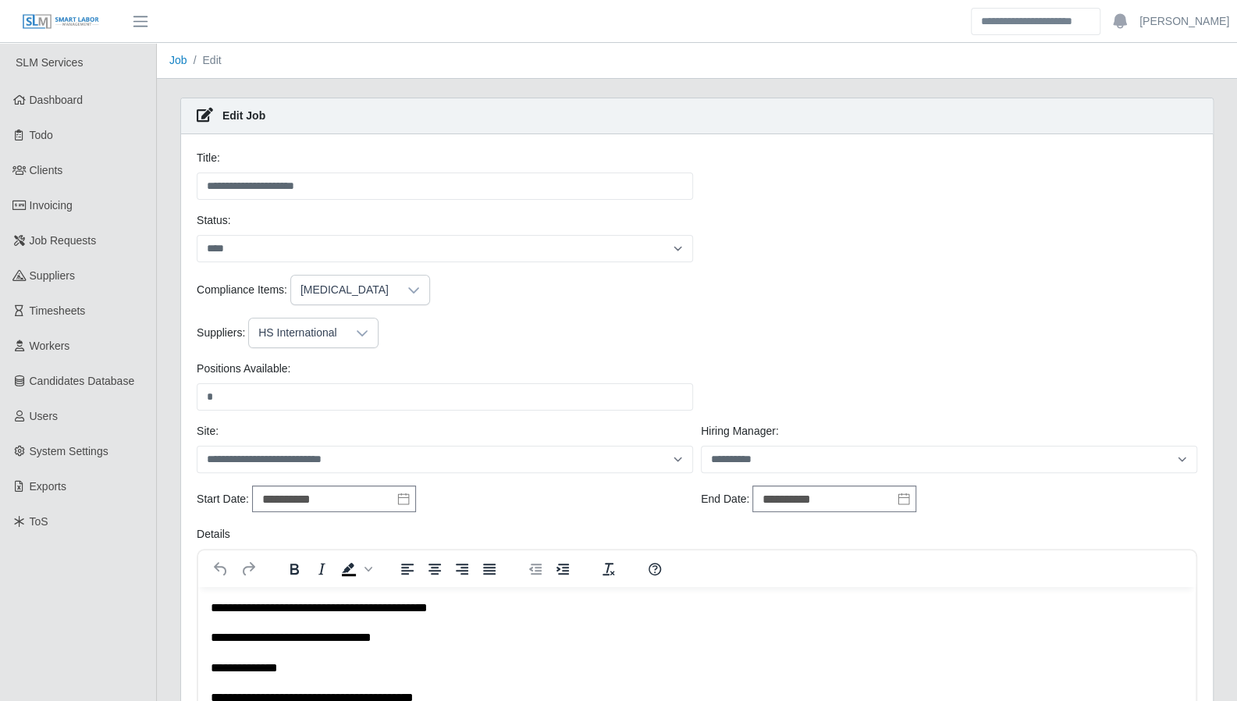
click at [357, 330] on icon at bounding box center [362, 333] width 11 height 6
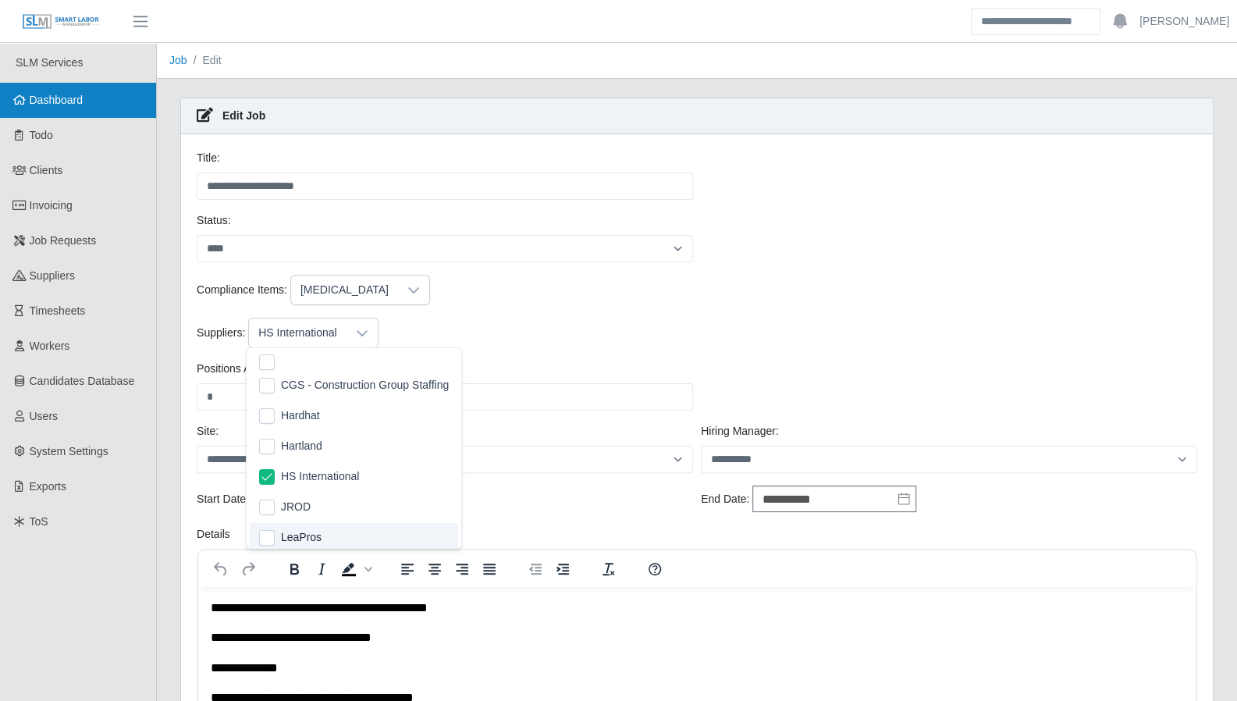
scroll to position [83, 0]
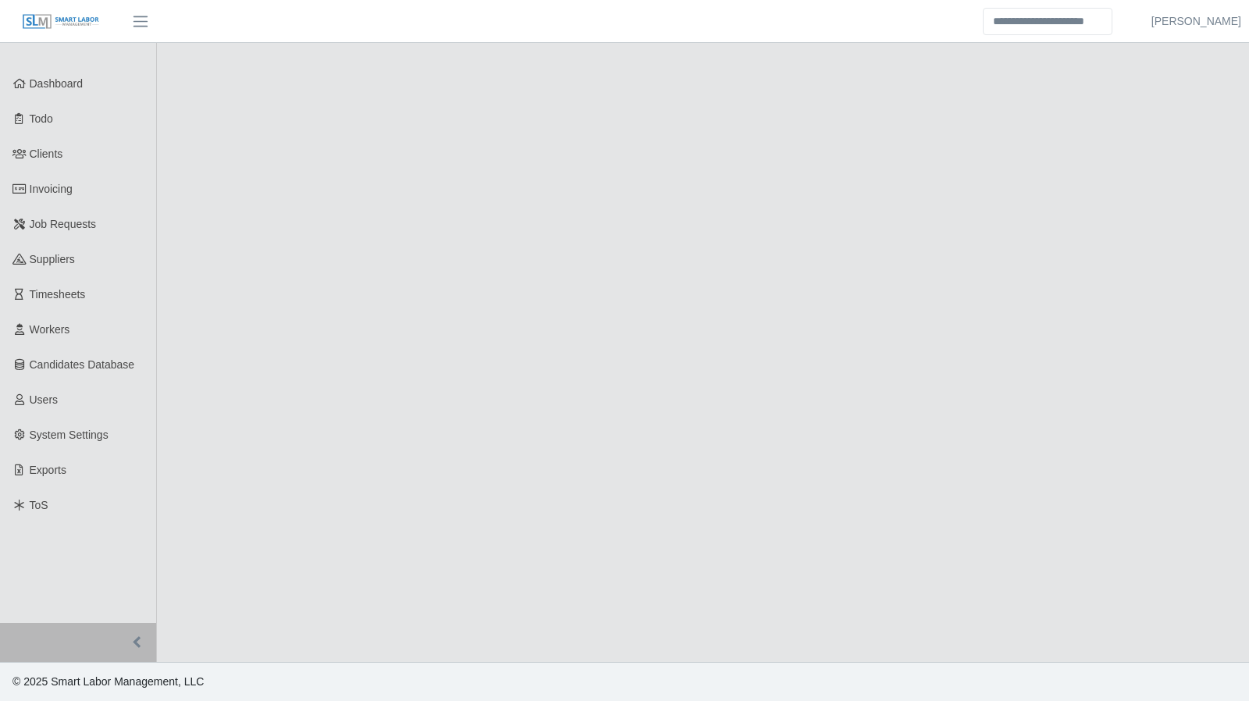
select select "****"
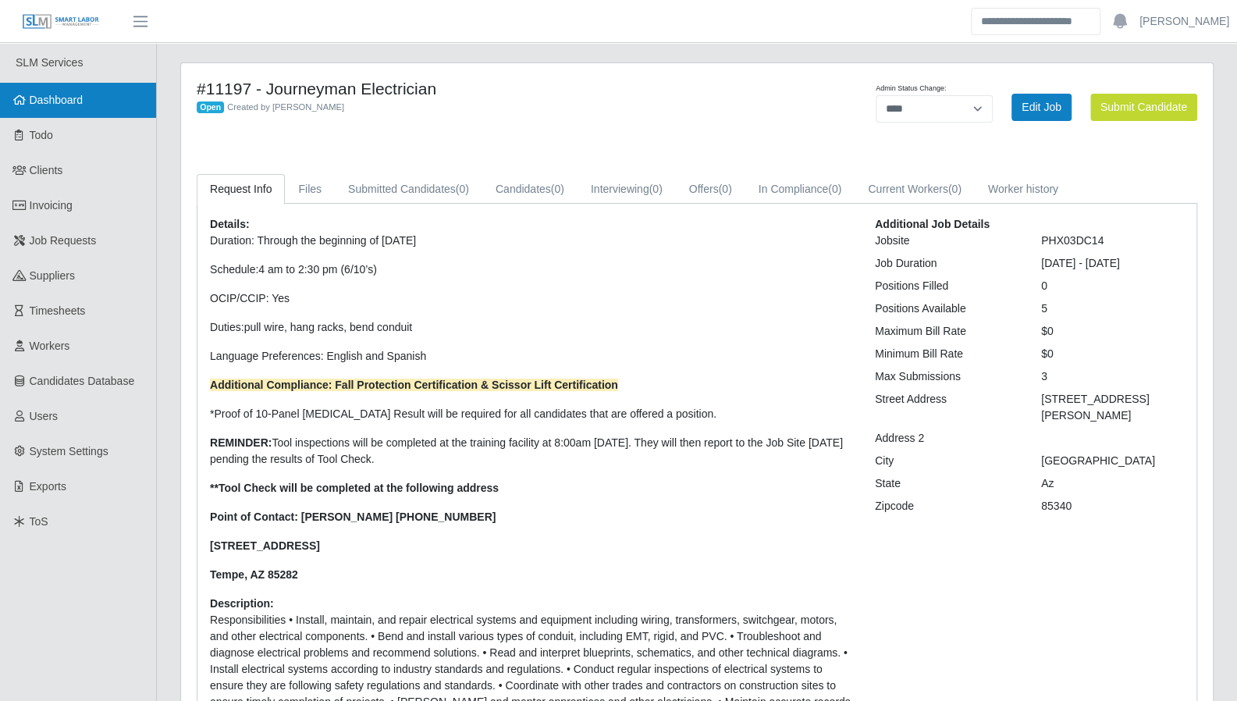
click at [67, 113] on link "Dashboard" at bounding box center [78, 100] width 156 height 35
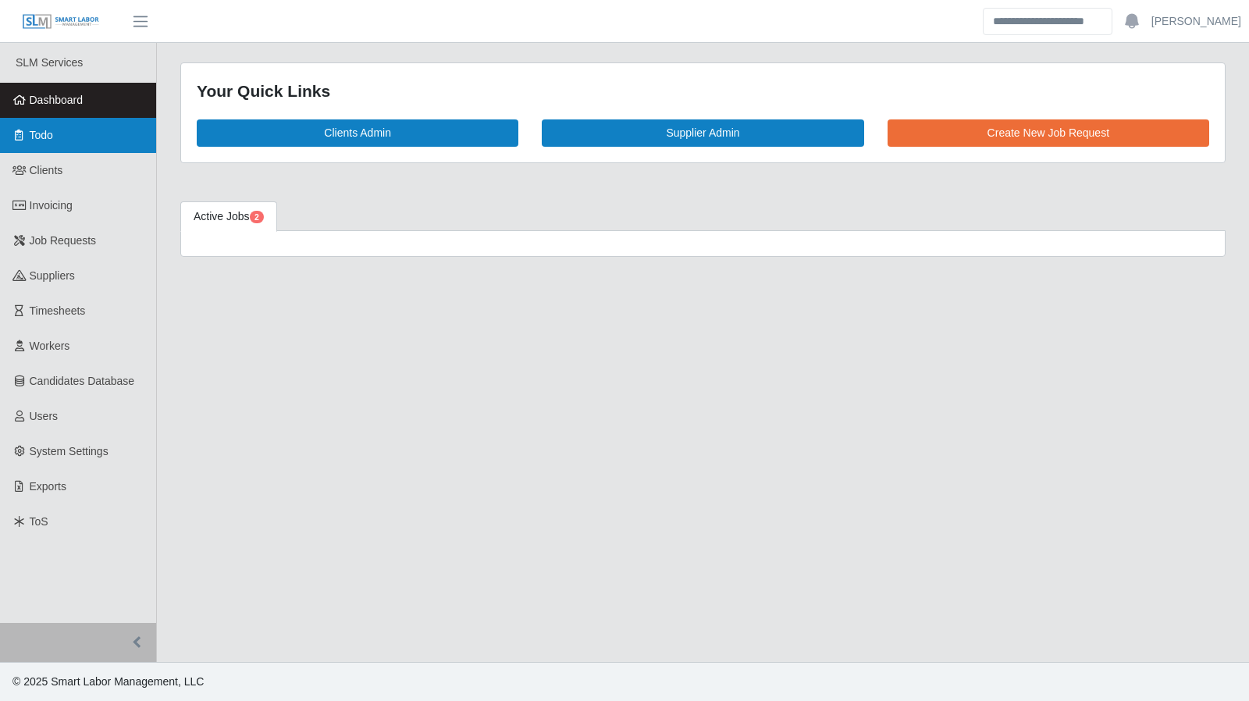
click at [86, 141] on link "Todo" at bounding box center [78, 135] width 156 height 35
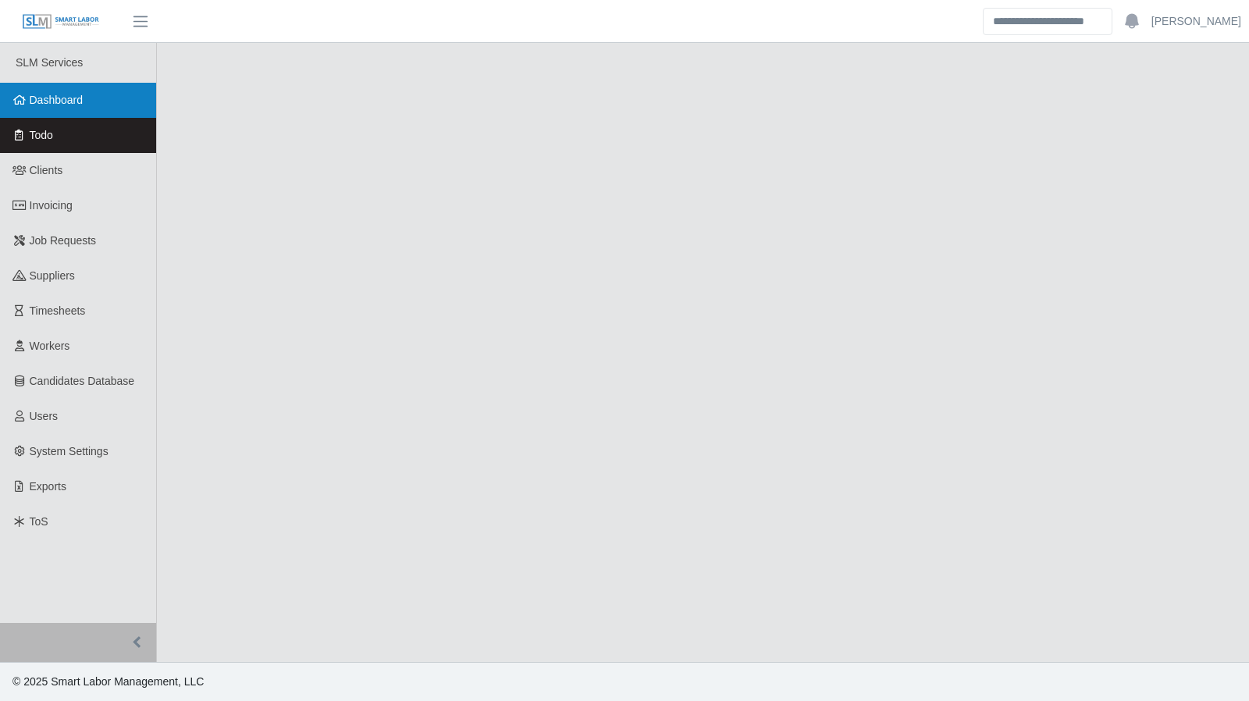
click at [55, 103] on span "Dashboard" at bounding box center [57, 100] width 54 height 12
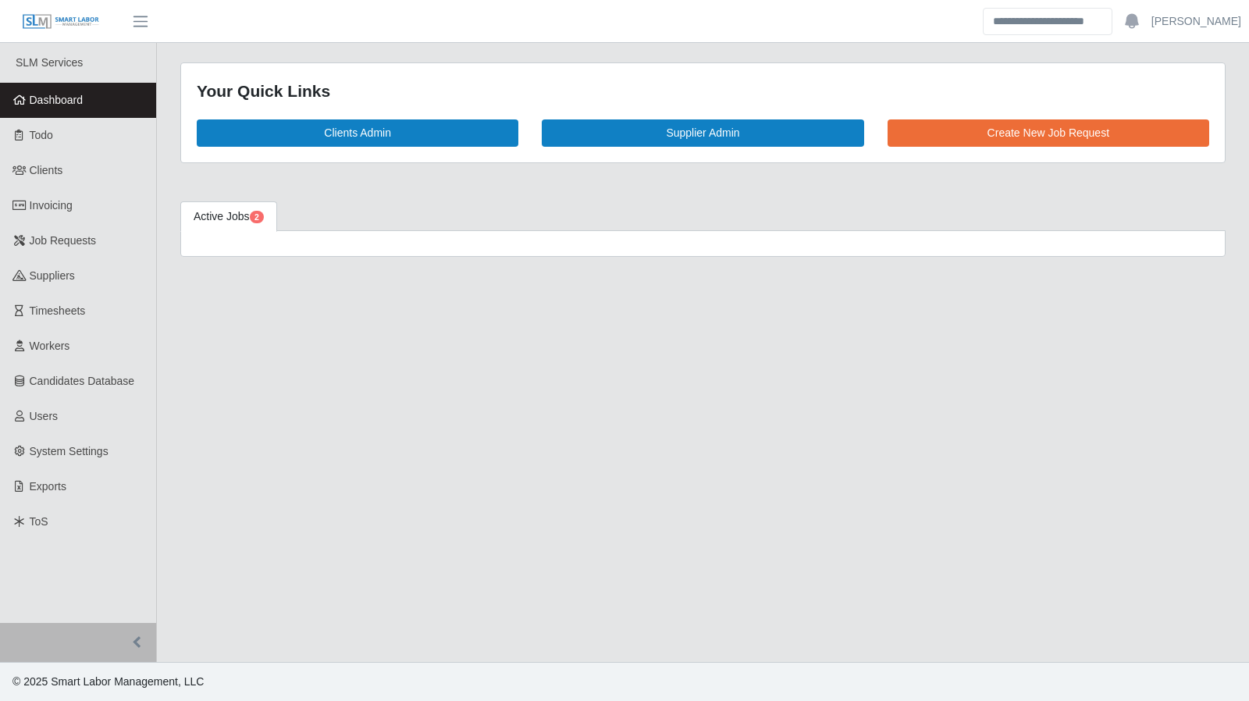
click at [49, 114] on link "Dashboard" at bounding box center [78, 100] width 156 height 35
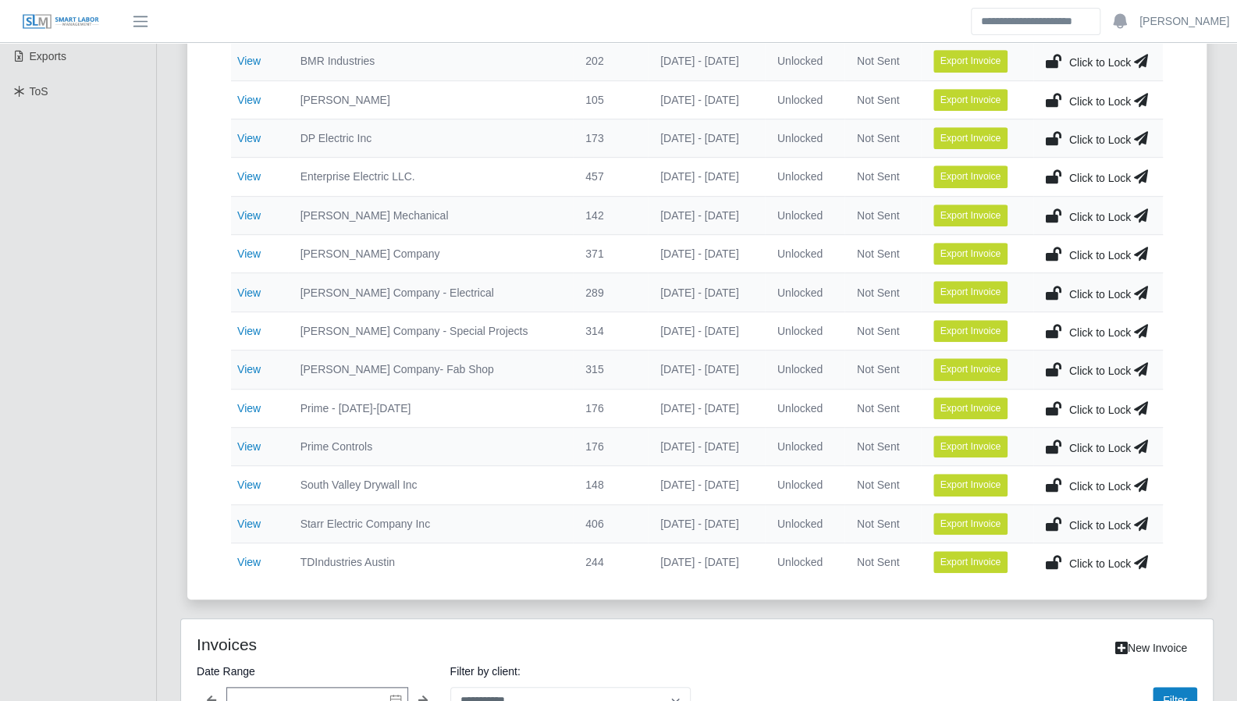
scroll to position [442, 0]
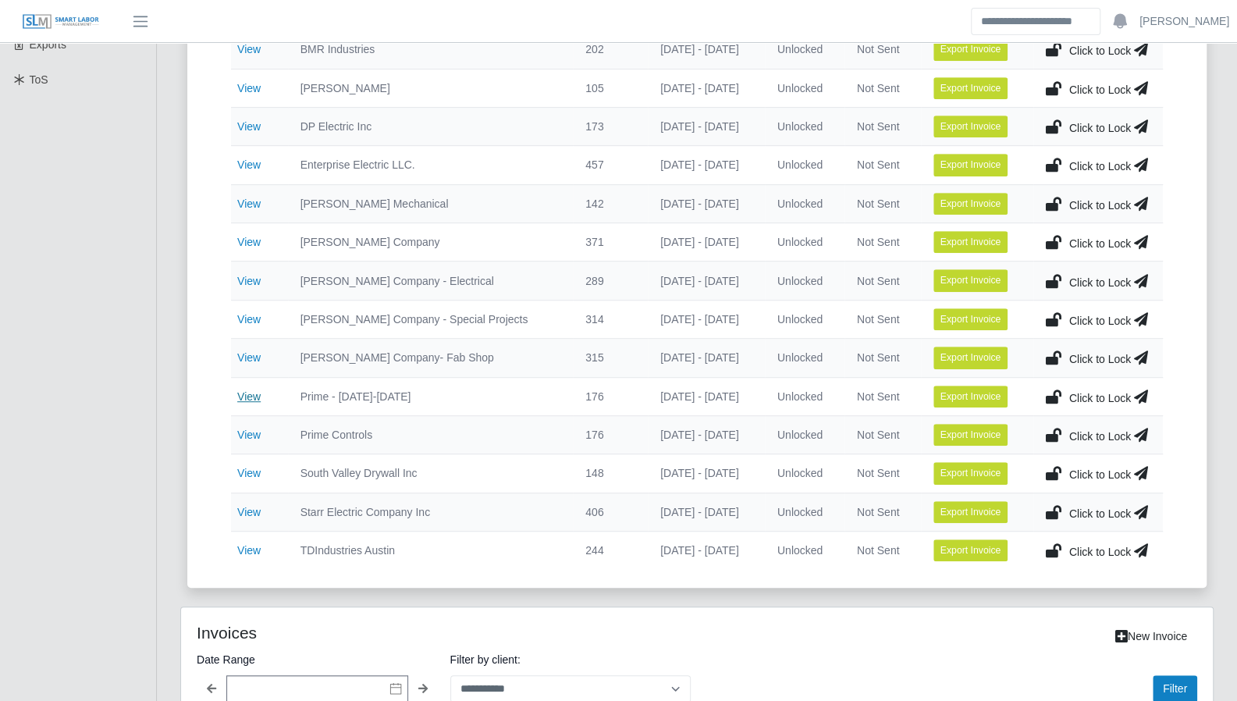
click at [248, 392] on link "View" at bounding box center [248, 396] width 23 height 12
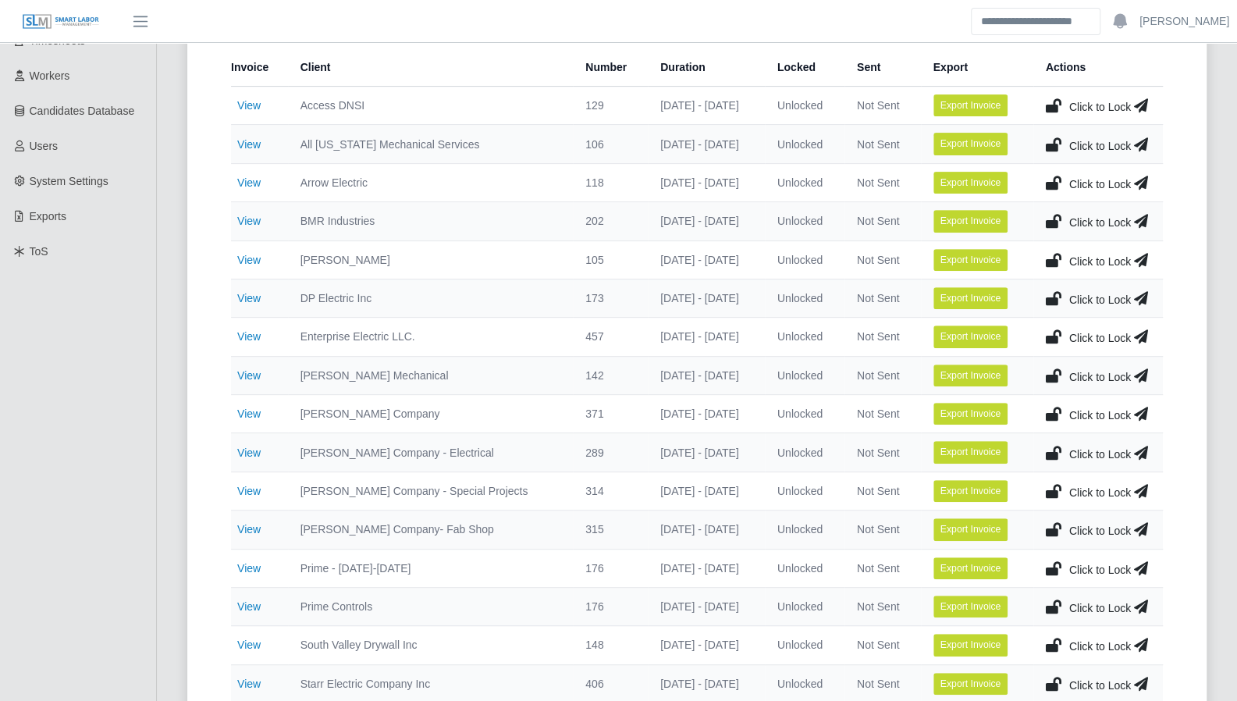
scroll to position [312, 0]
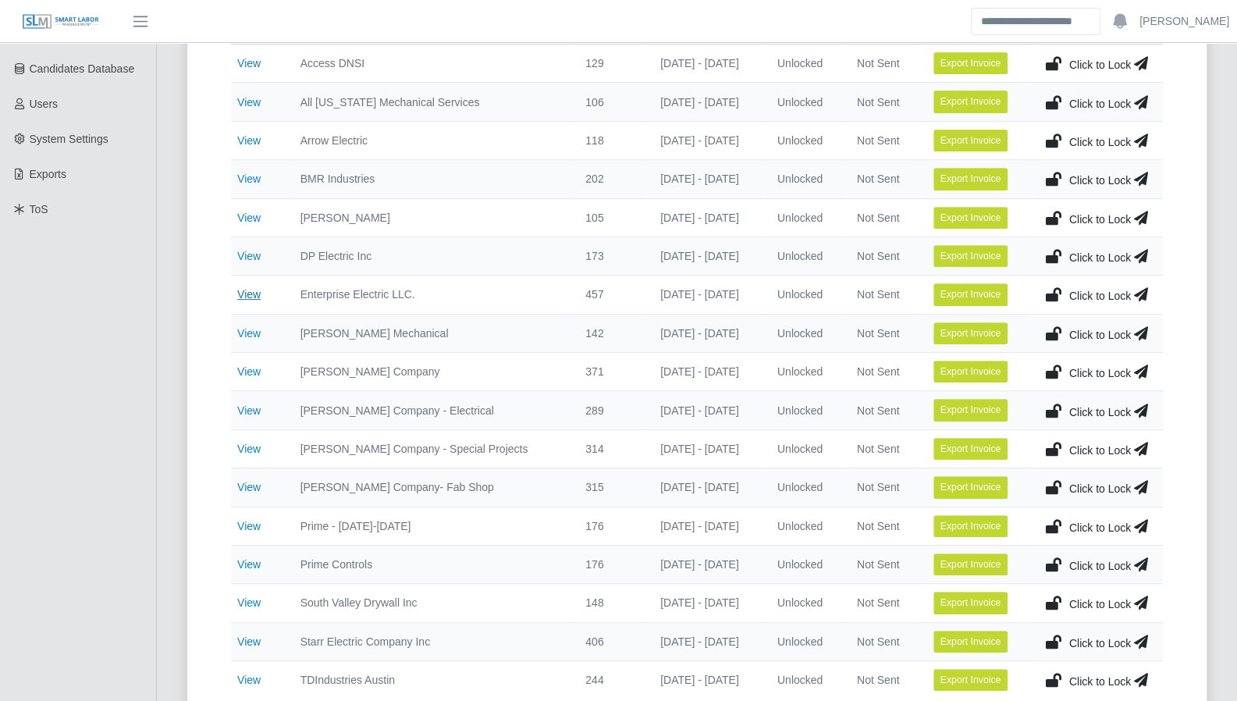
click at [251, 288] on link "View" at bounding box center [248, 294] width 23 height 12
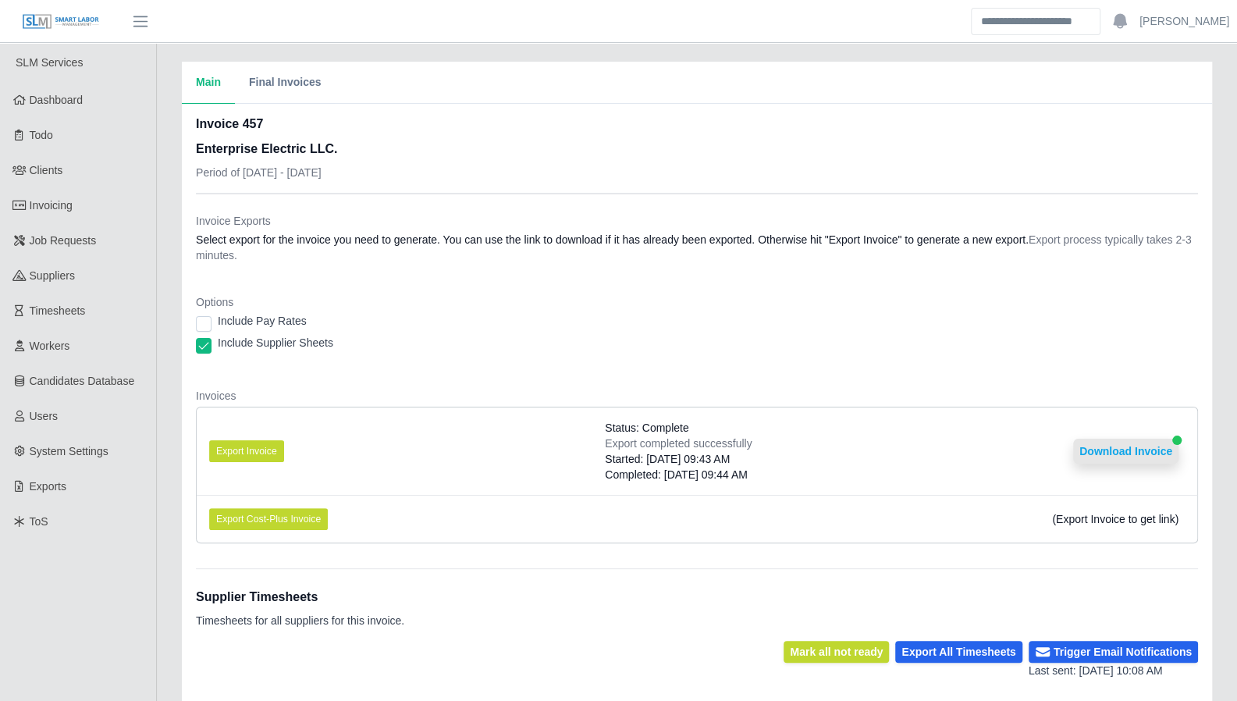
click at [1146, 453] on button "Download Invoice" at bounding box center [1125, 451] width 105 height 25
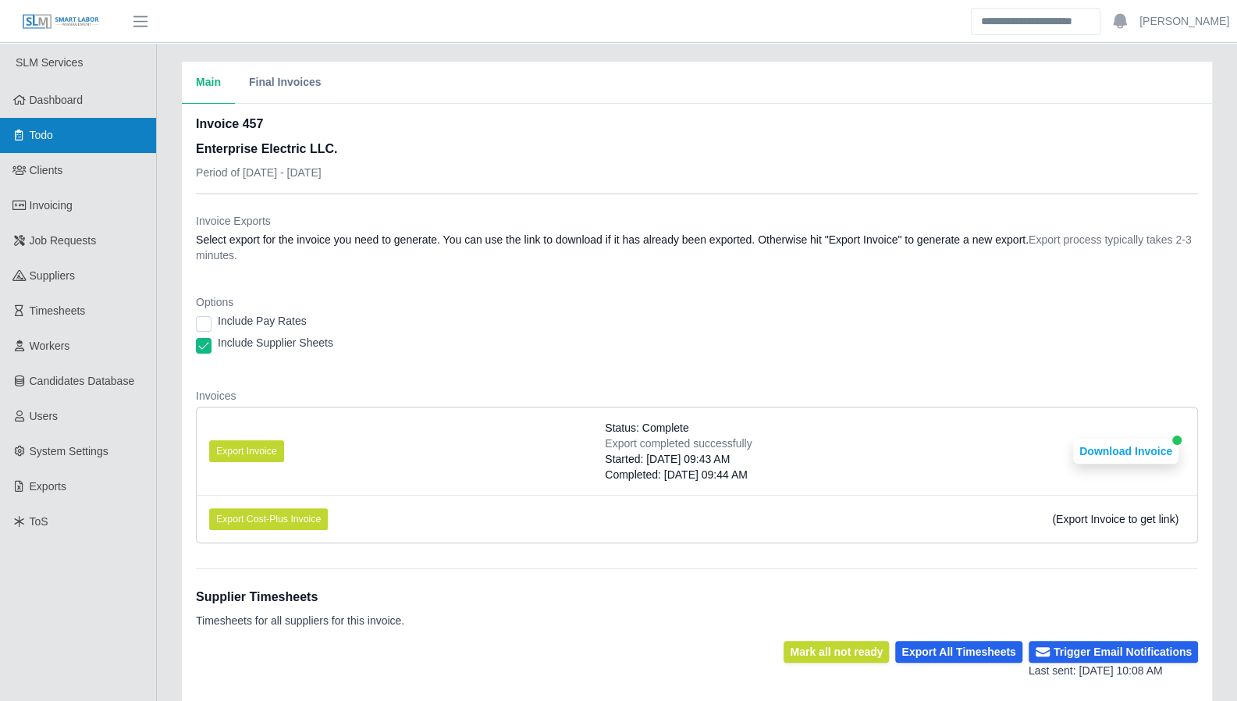
click at [56, 144] on link "Todo" at bounding box center [78, 135] width 156 height 35
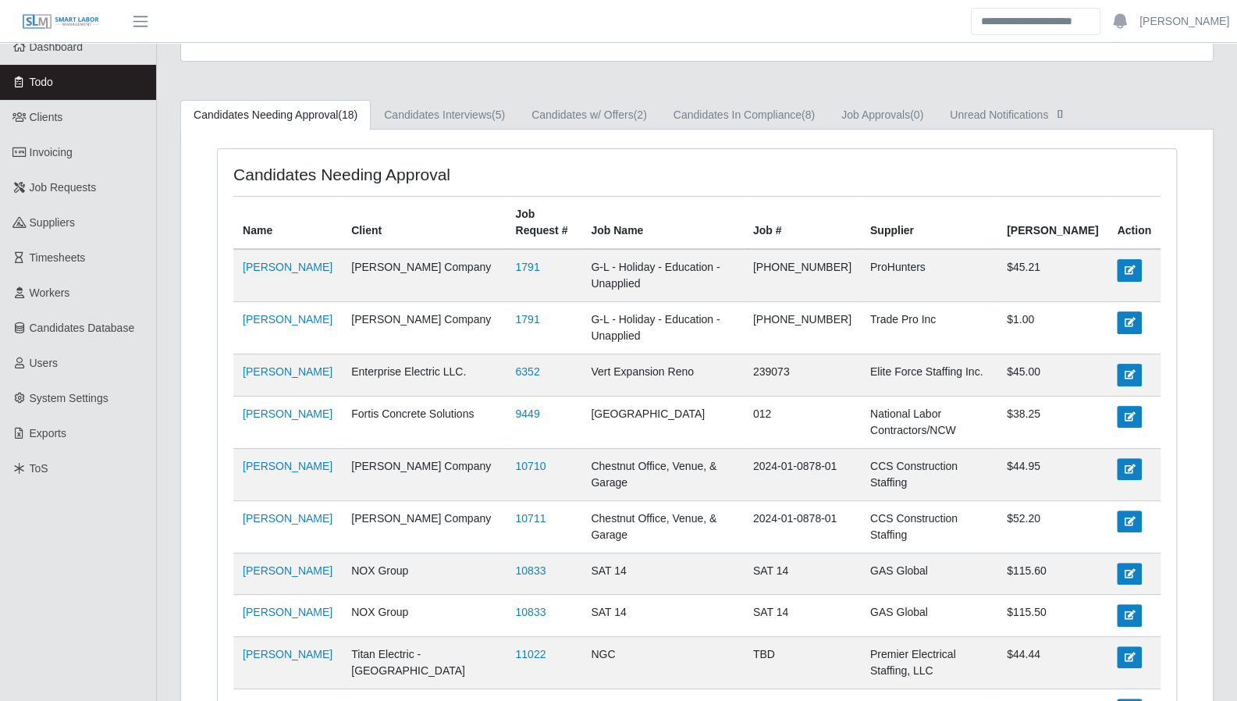
scroll to position [47, 0]
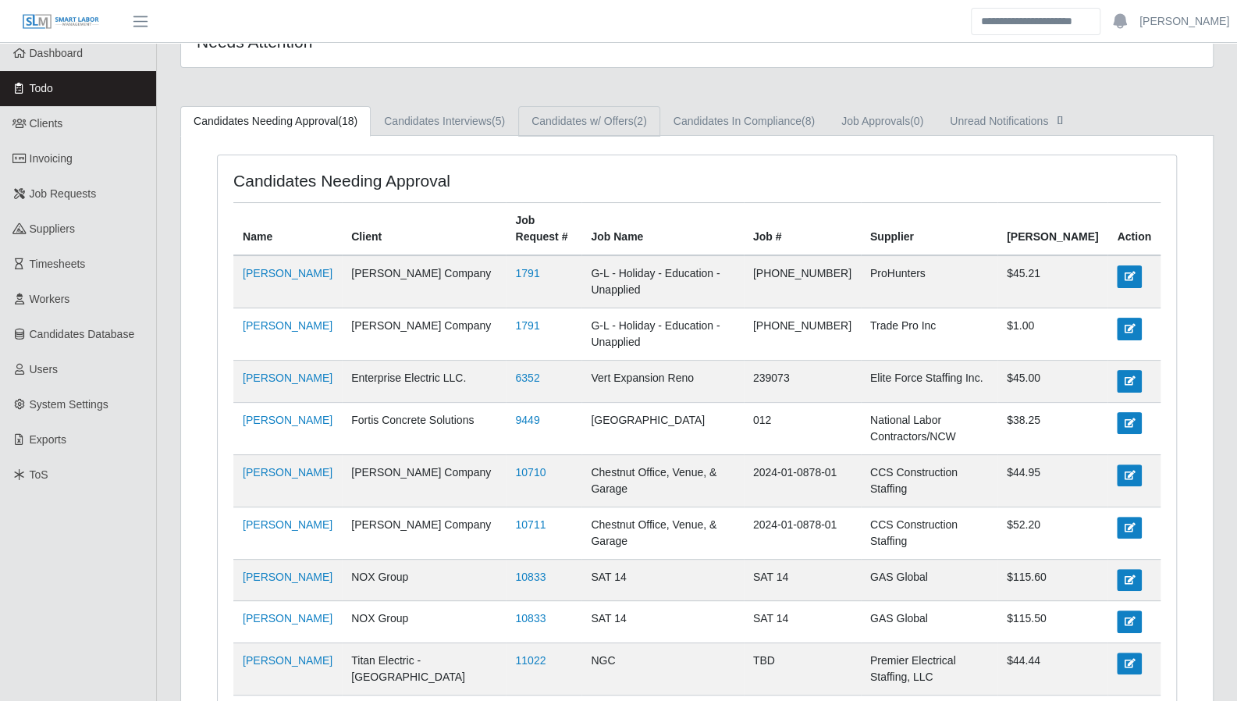
click at [613, 116] on link "Candidates w/ Offers (2)" at bounding box center [589, 121] width 142 height 30
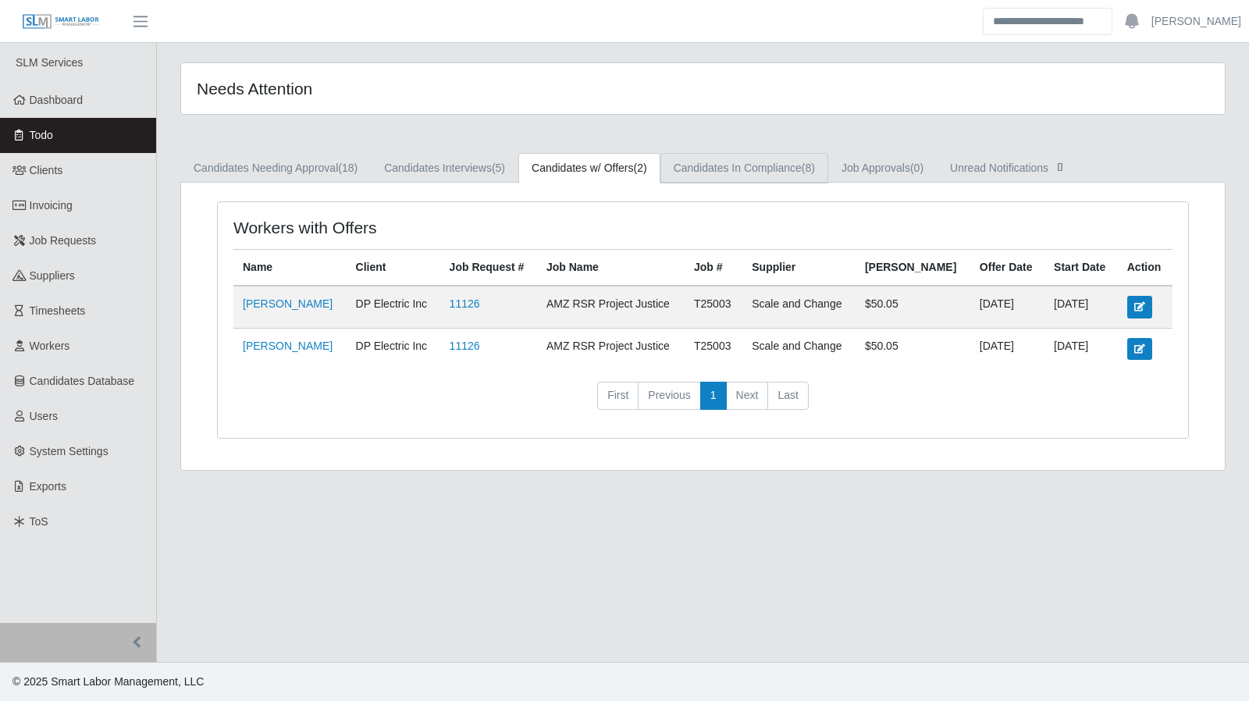
click at [731, 176] on link "Candidates In Compliance (8)" at bounding box center [744, 168] width 168 height 30
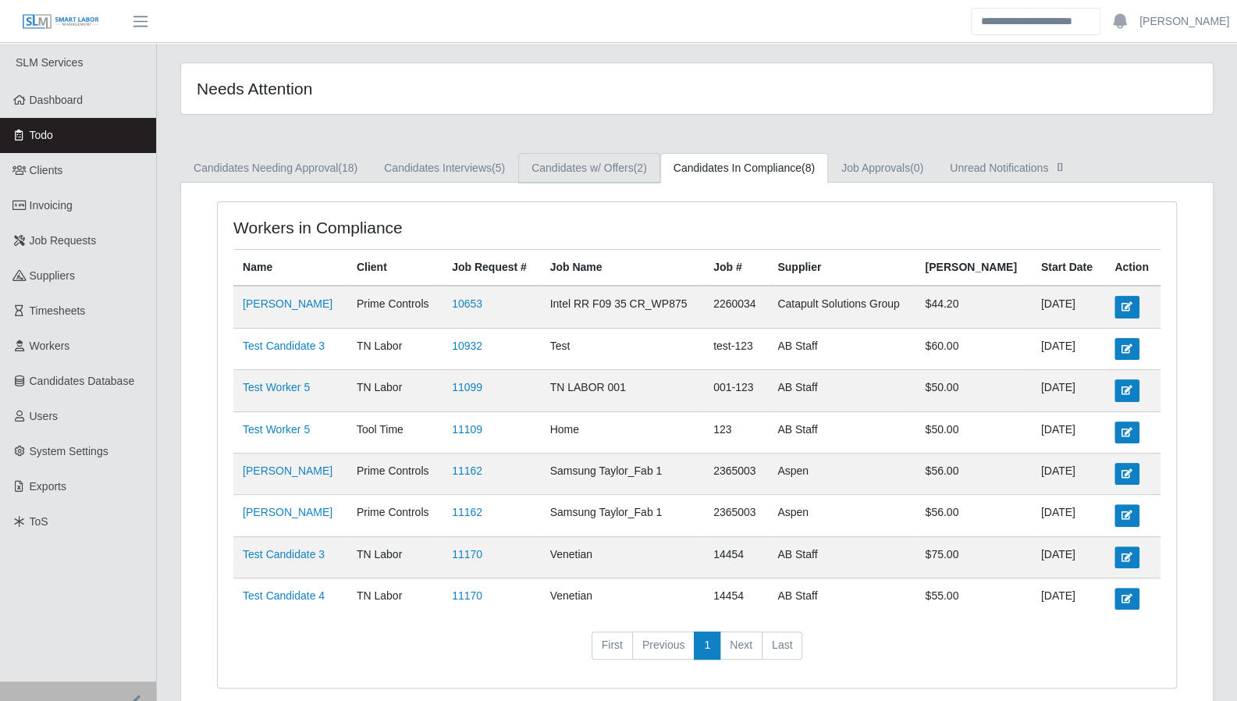
click at [602, 177] on link "Candidates w/ Offers (2)" at bounding box center [589, 168] width 142 height 30
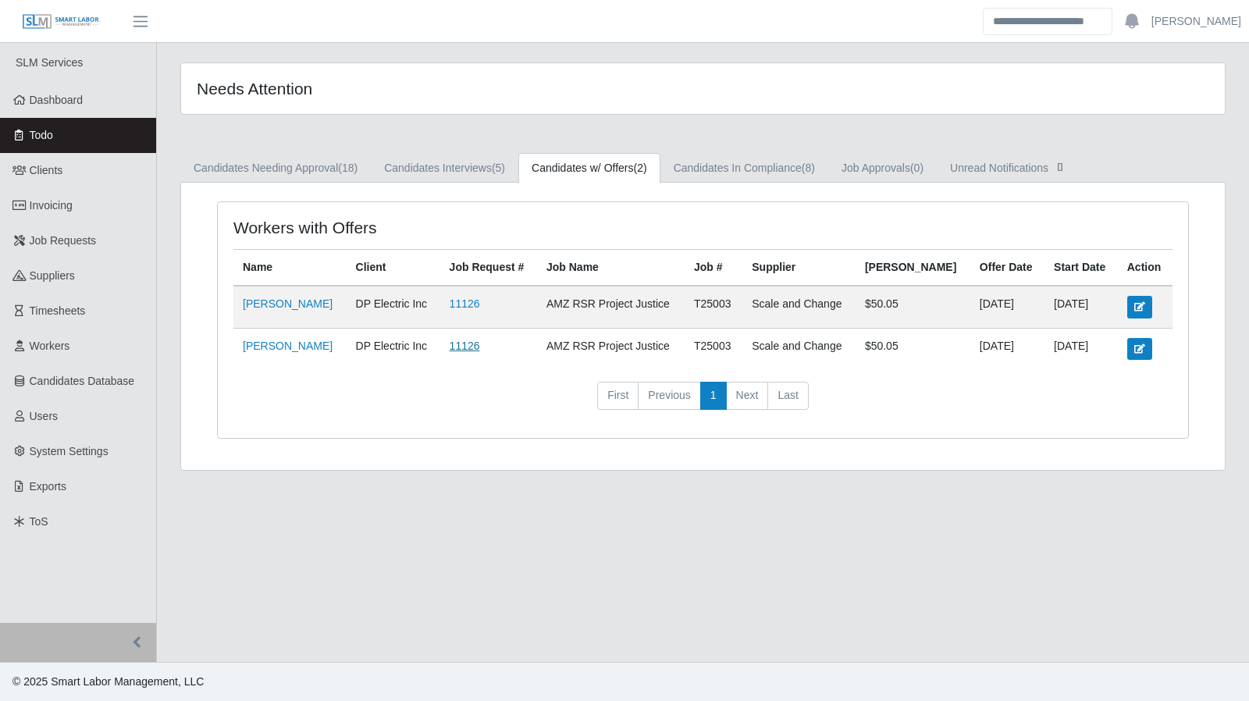
click at [449, 340] on link "11126" at bounding box center [464, 345] width 30 height 12
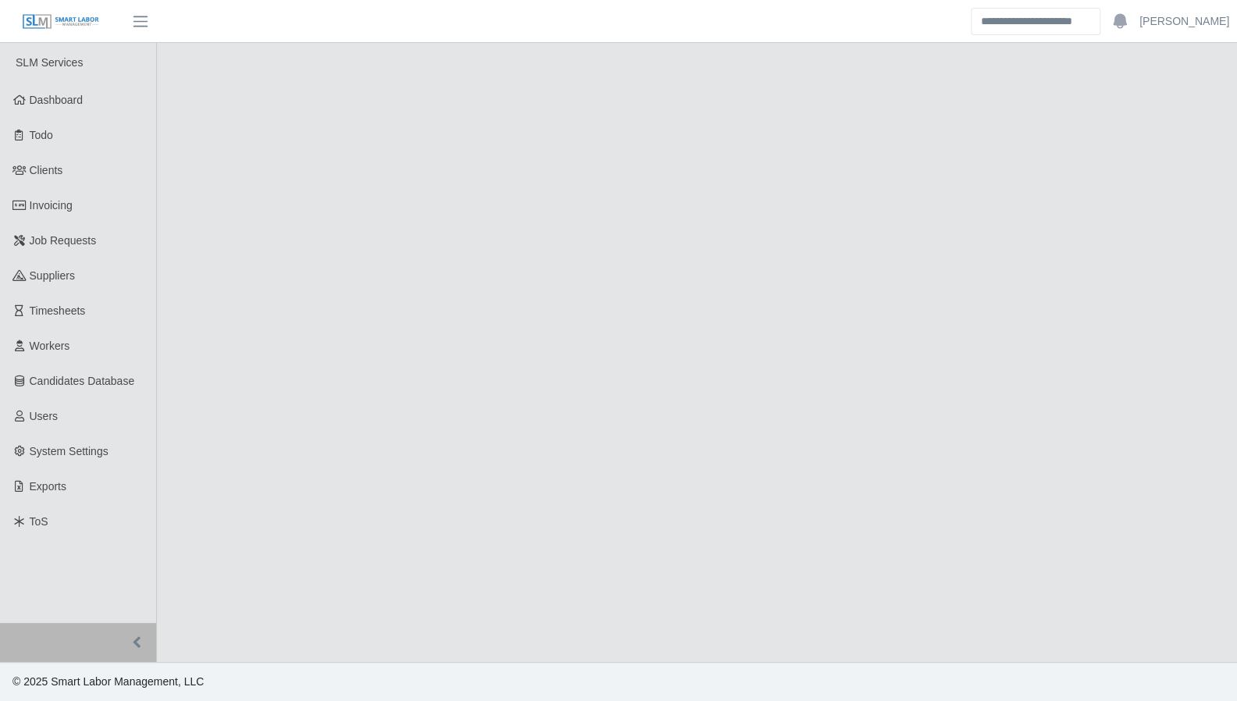
select select "****"
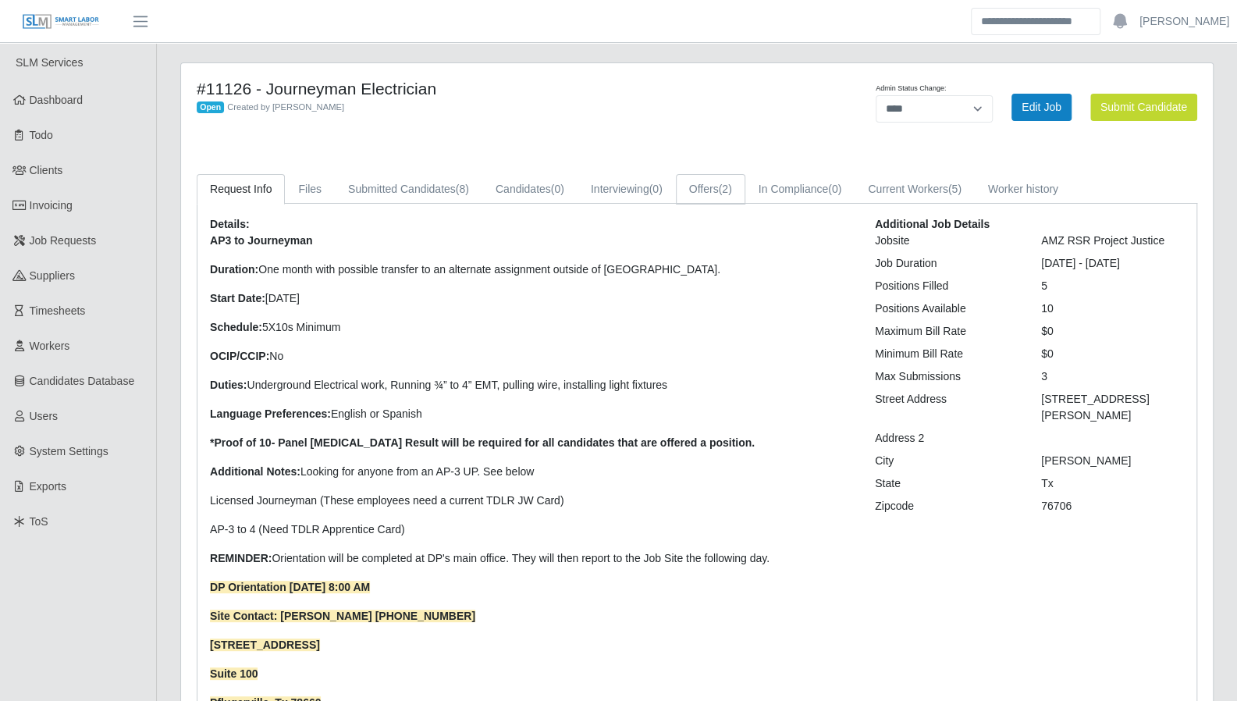
click at [712, 190] on link "Offers (2)" at bounding box center [710, 189] width 69 height 30
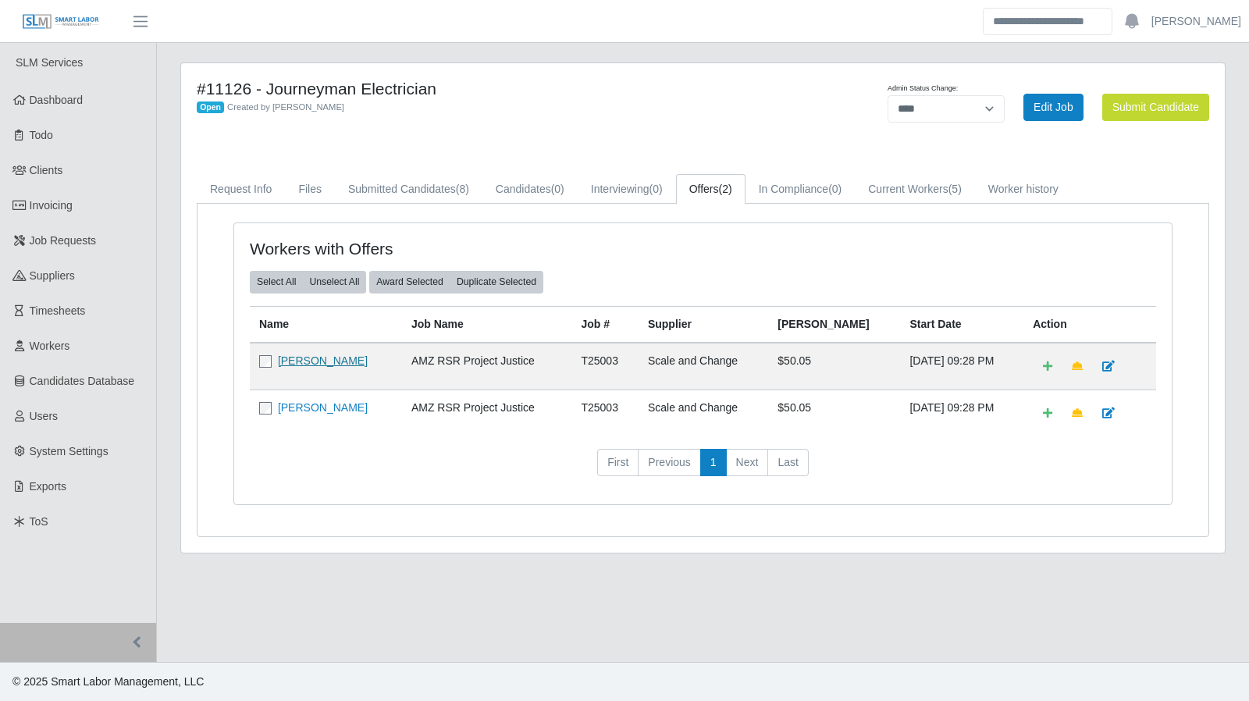
click at [311, 363] on link "[PERSON_NAME]" at bounding box center [323, 360] width 90 height 12
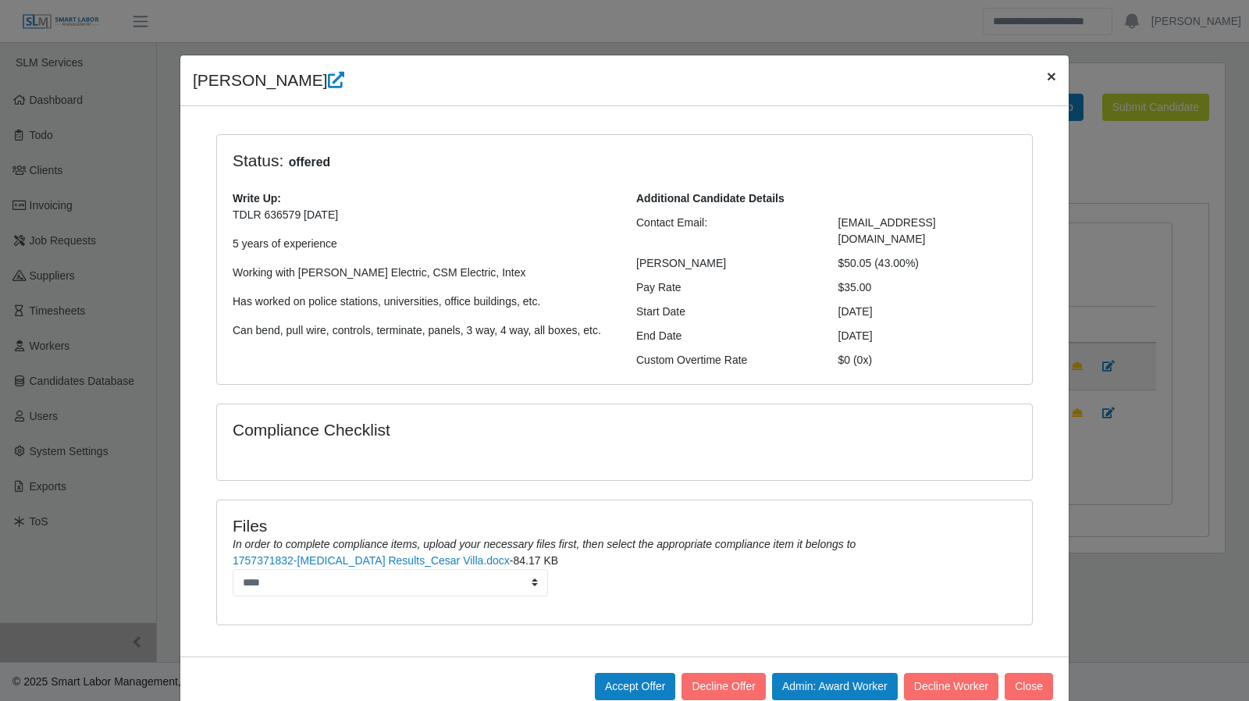
click at [1046, 82] on span "×" at bounding box center [1050, 76] width 9 height 18
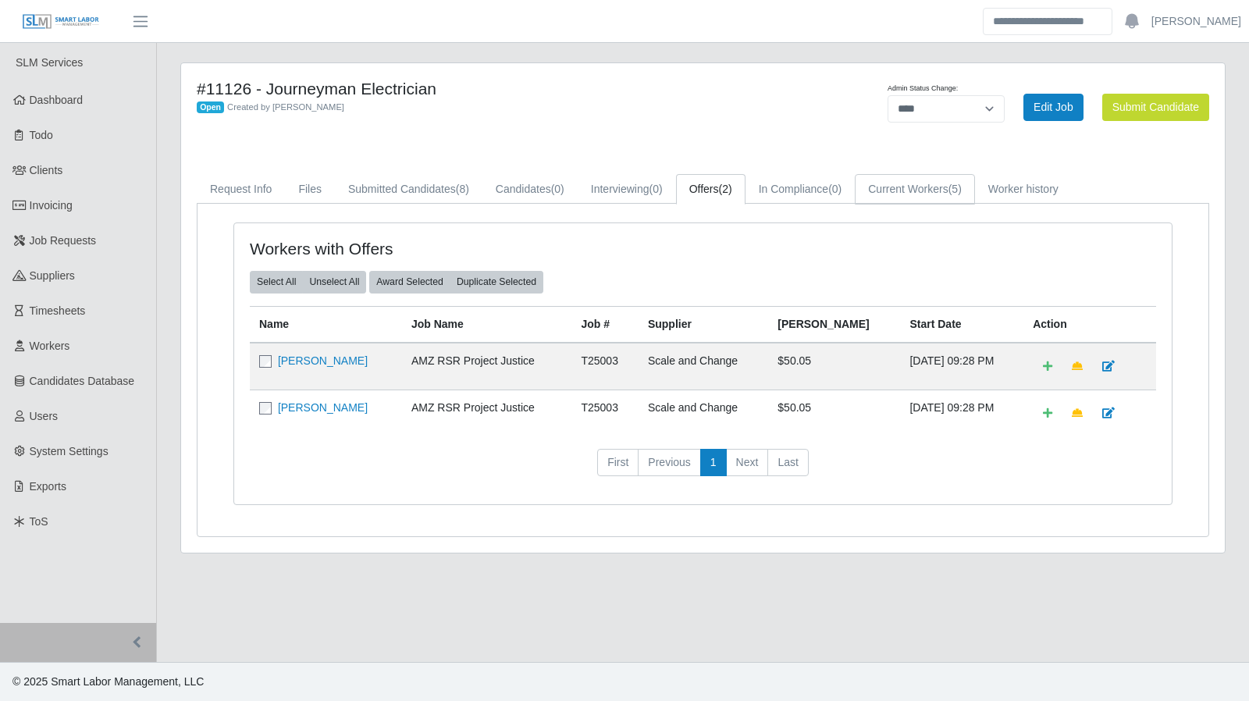
click at [916, 195] on link "Current Workers (5)" at bounding box center [914, 189] width 120 height 30
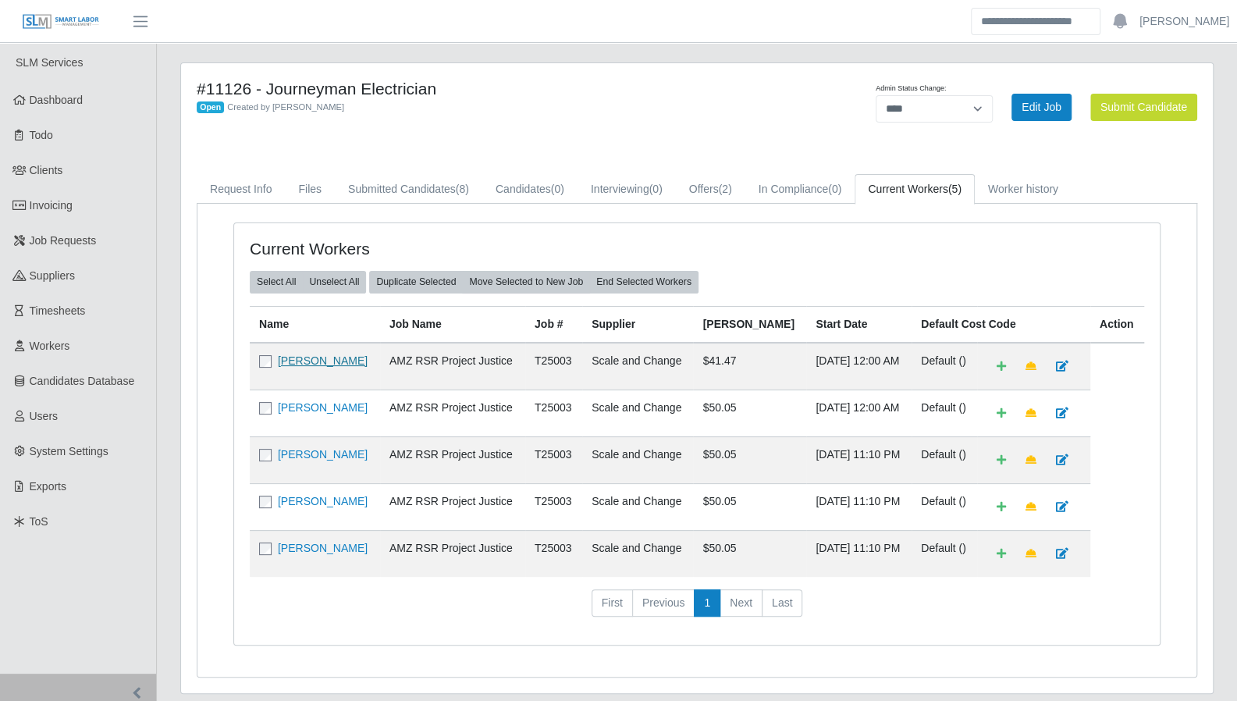
click at [295, 355] on link "[PERSON_NAME]" at bounding box center [323, 360] width 90 height 12
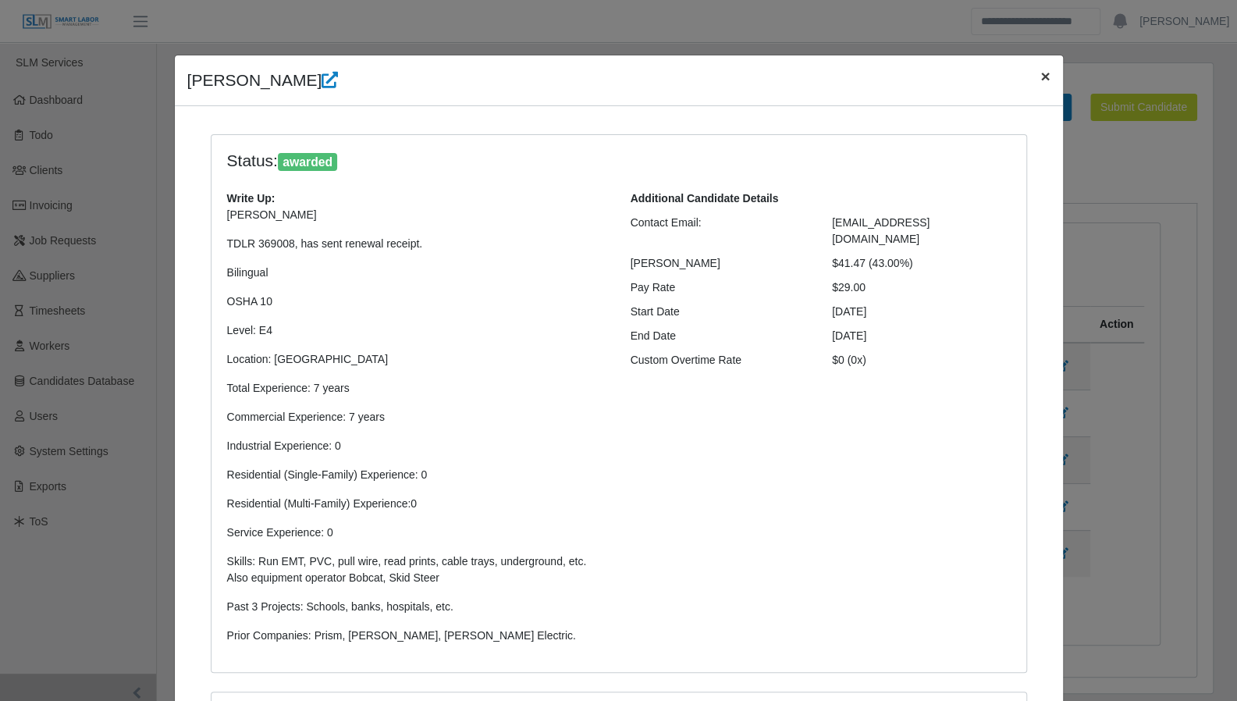
click at [1040, 76] on span "×" at bounding box center [1044, 76] width 9 height 18
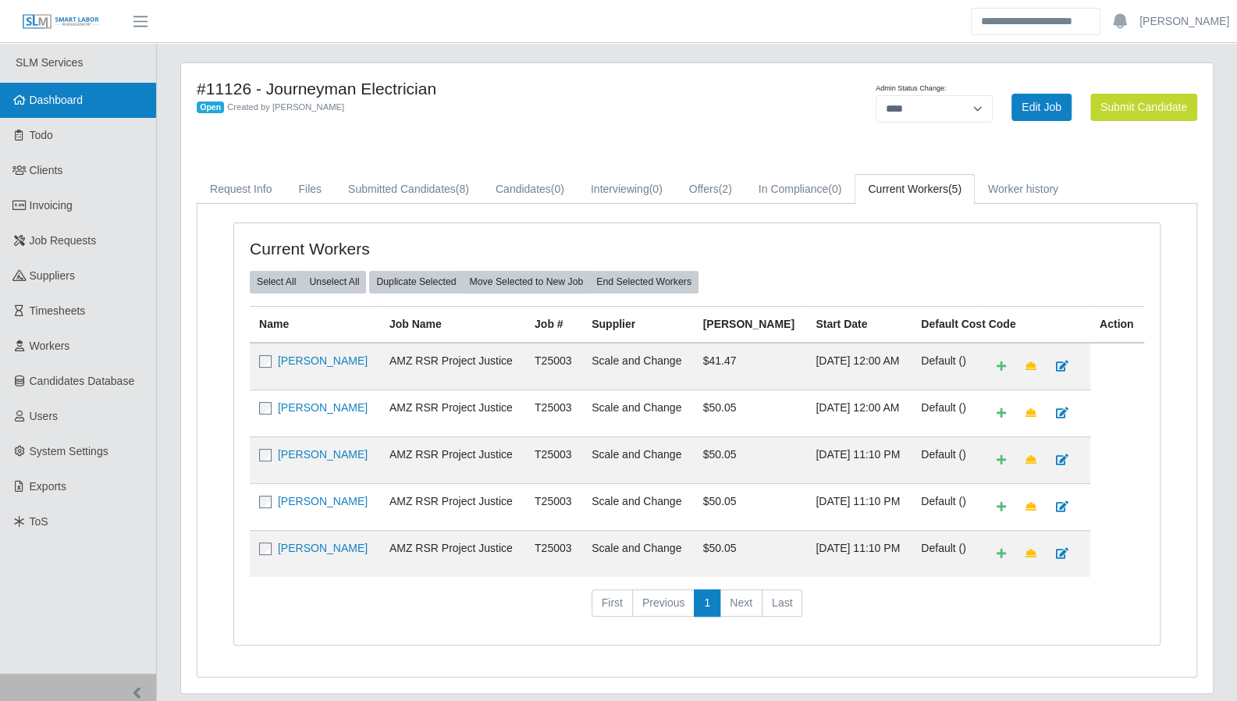
click at [62, 98] on span "Dashboard" at bounding box center [57, 100] width 54 height 12
